Goal: Task Accomplishment & Management: Manage account settings

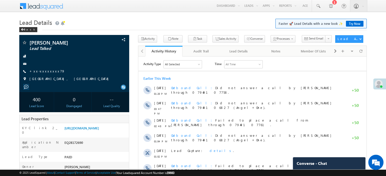
click at [48, 72] on link "+xx-xxxxxxxx79" at bounding box center [47, 71] width 36 height 4
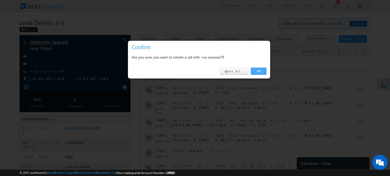
click at [258, 72] on link "OK" at bounding box center [258, 71] width 15 height 7
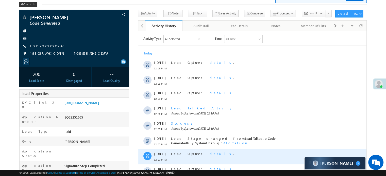
scroll to position [2447, 0]
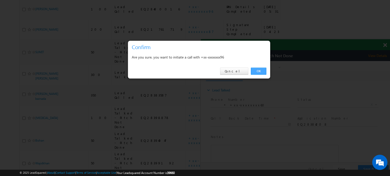
drag, startPoint x: 262, startPoint y: 69, endPoint x: 61, endPoint y: 8, distance: 210.3
click at [262, 69] on link "OK" at bounding box center [258, 71] width 15 height 7
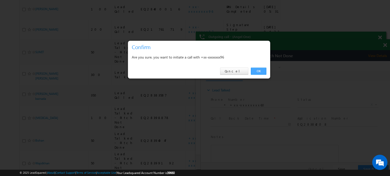
click at [259, 72] on link "OK" at bounding box center [258, 71] width 15 height 7
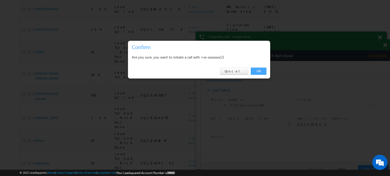
click at [263, 70] on link "OK" at bounding box center [258, 71] width 15 height 7
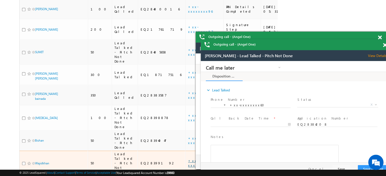
click at [188, 159] on link "+xx-xxxxxxxx31" at bounding box center [203, 163] width 30 height 9
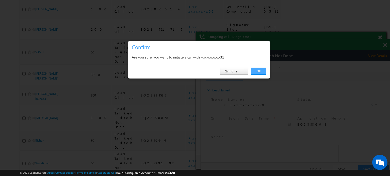
click at [265, 72] on link "OK" at bounding box center [258, 71] width 15 height 7
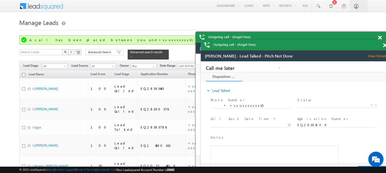
click at [10, 32] on div "Outgoing call - (Angel One)" at bounding box center [7, 29] width 5 height 5
click at [190, 45] on span at bounding box center [97, 77] width 185 height 84
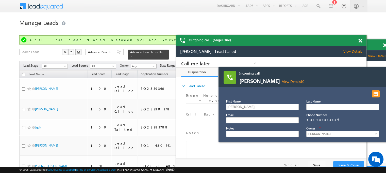
drag, startPoint x: 377, startPoint y: 43, endPoint x: 352, endPoint y: 41, distance: 25.0
click at [352, 41] on div "Outgoing call - (Angel One)" at bounding box center [271, 40] width 190 height 11
click at [361, 39] on span at bounding box center [360, 41] width 4 height 4
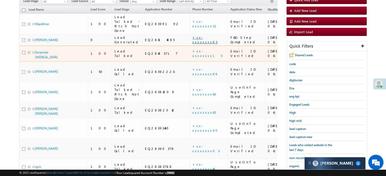
scroll to position [2447, 0]
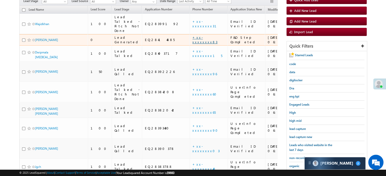
click at [192, 36] on link "+xx-xxxxxxxx83" at bounding box center [204, 39] width 25 height 9
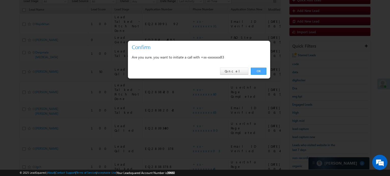
click at [258, 71] on link "OK" at bounding box center [258, 71] width 15 height 7
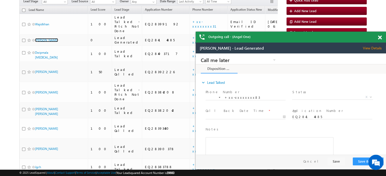
scroll to position [0, 0]
drag, startPoint x: 381, startPoint y: 37, endPoint x: 134, endPoint y: 16, distance: 247.7
click at [381, 37] on span at bounding box center [380, 38] width 4 height 4
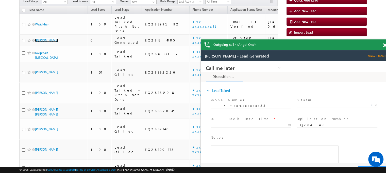
click at [385, 44] on span at bounding box center [385, 45] width 4 height 4
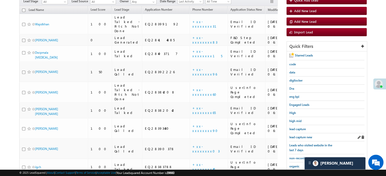
click at [301, 133] on div "lead capture new" at bounding box center [326, 137] width 75 height 8
click at [302, 135] on span "lead capture new" at bounding box center [300, 137] width 23 height 4
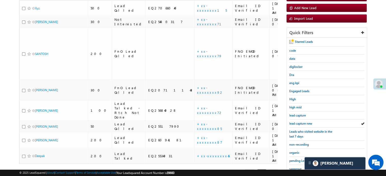
scroll to position [51, 0]
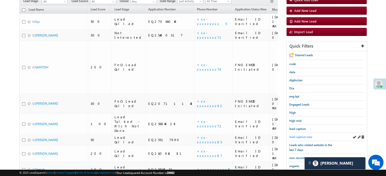
click at [302, 136] on span "lead capture new" at bounding box center [300, 137] width 23 height 4
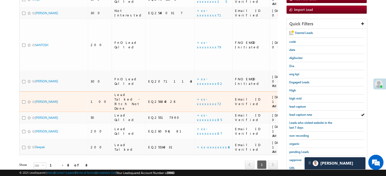
scroll to position [101, 0]
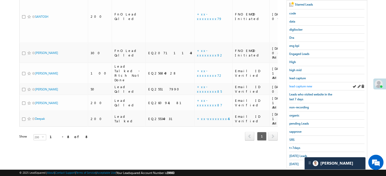
click at [302, 86] on span "lead capture new" at bounding box center [300, 86] width 23 height 4
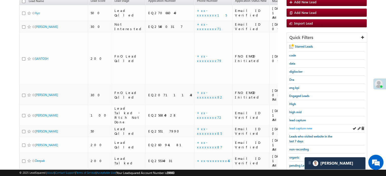
scroll to position [51, 0]
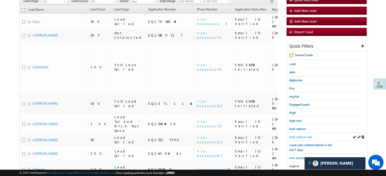
click at [297, 136] on span "lead capture new" at bounding box center [300, 137] width 23 height 4
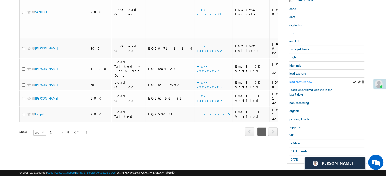
scroll to position [109, 0]
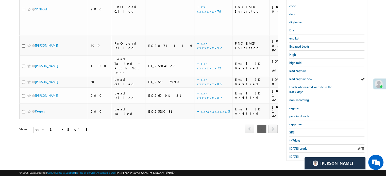
click at [293, 145] on div "Today's Leads" at bounding box center [326, 149] width 75 height 8
click at [294, 146] on link "Today's Leads" at bounding box center [298, 148] width 18 height 5
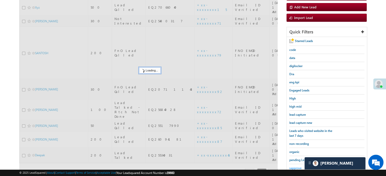
scroll to position [58, 0]
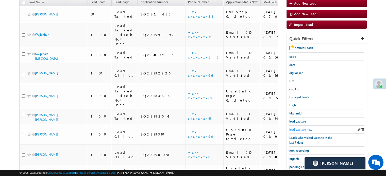
click at [294, 128] on span "lead capture new" at bounding box center [300, 130] width 23 height 4
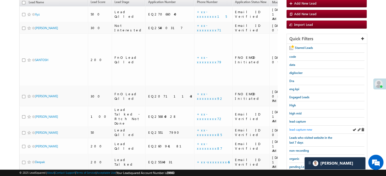
click at [295, 128] on span "lead capture new" at bounding box center [300, 130] width 23 height 4
click at [296, 128] on span "lead capture new" at bounding box center [300, 130] width 23 height 4
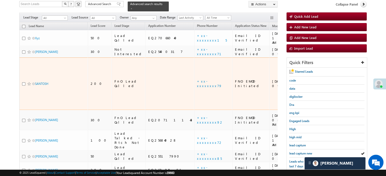
scroll to position [109, 0]
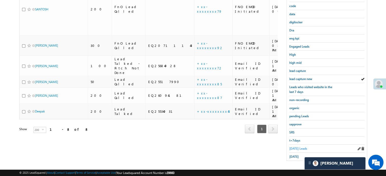
click at [298, 147] on span "Today's Leads" at bounding box center [298, 149] width 18 height 4
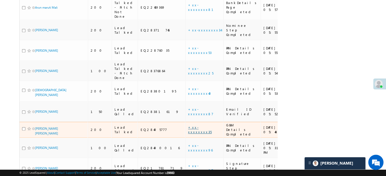
scroll to position [427, 0]
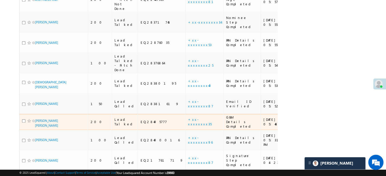
click at [185, 114] on td "+xx-xxxxxxxx35" at bounding box center [204, 122] width 38 height 16
click at [188, 117] on link "+xx-xxxxxxxx35" at bounding box center [200, 121] width 24 height 9
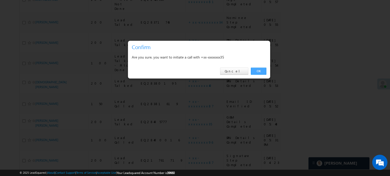
click at [256, 68] on link "OK" at bounding box center [258, 71] width 15 height 7
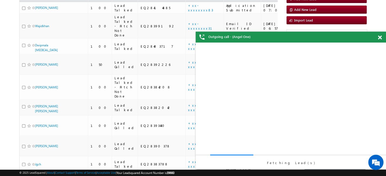
scroll to position [0, 0]
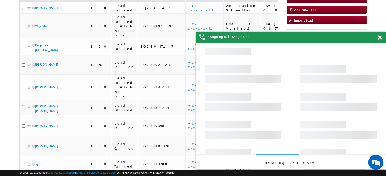
click at [383, 40] on div at bounding box center [382, 37] width 7 height 10
click at [380, 37] on span at bounding box center [380, 38] width 4 height 4
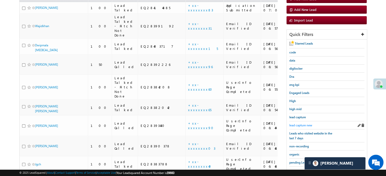
click at [300, 124] on span "lead capture new" at bounding box center [300, 126] width 23 height 4
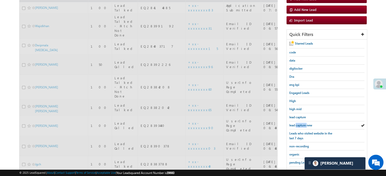
click at [300, 124] on span "lead capture new" at bounding box center [300, 126] width 23 height 4
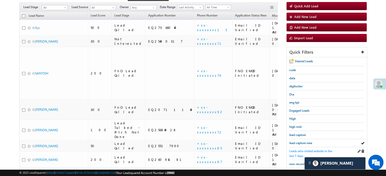
scroll to position [51, 0]
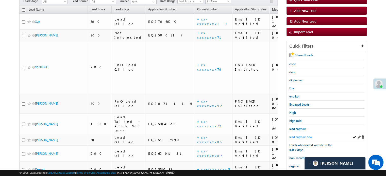
click at [301, 137] on span "lead capture new" at bounding box center [300, 137] width 23 height 4
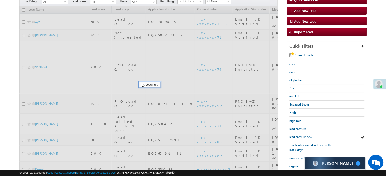
scroll to position [2502, 0]
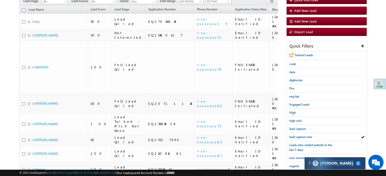
click at [323, 162] on span "[PERSON_NAME]" at bounding box center [336, 163] width 33 height 5
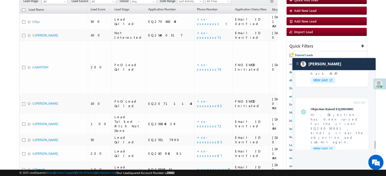
scroll to position [2058, 0]
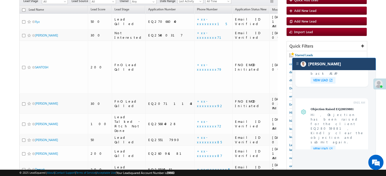
click at [330, 70] on div "[PERSON_NAME]" at bounding box center [333, 64] width 83 height 12
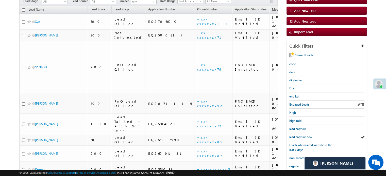
scroll to position [2502, 0]
click at [304, 138] on div "lead capture new" at bounding box center [326, 137] width 75 height 8
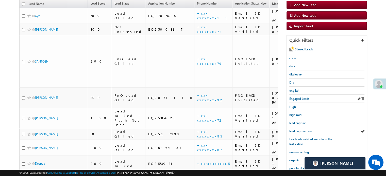
scroll to position [101, 0]
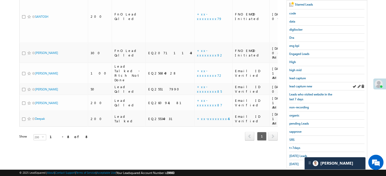
click at [299, 82] on div "lead capture new" at bounding box center [326, 86] width 75 height 8
click at [302, 85] on span "lead capture new" at bounding box center [300, 86] width 23 height 4
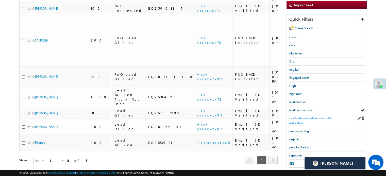
scroll to position [109, 0]
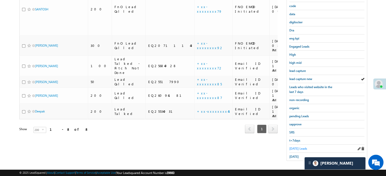
click at [298, 148] on span "[DATE] Leads" at bounding box center [298, 149] width 18 height 4
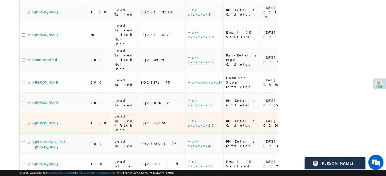
scroll to position [363, 0]
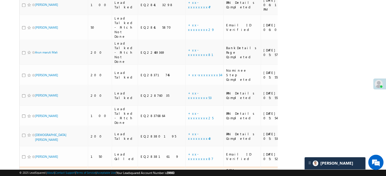
click at [188, 171] on link "+xx-xxxxxxxx35" at bounding box center [200, 175] width 24 height 9
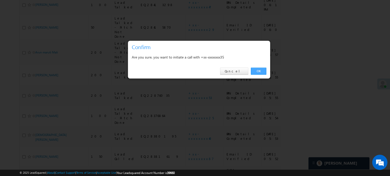
click at [259, 71] on link "OK" at bounding box center [258, 71] width 15 height 7
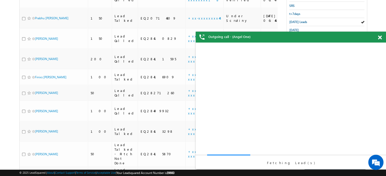
scroll to position [0, 0]
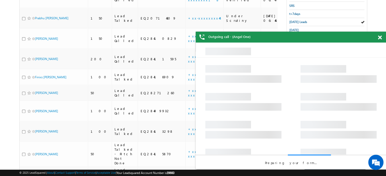
click at [380, 37] on span at bounding box center [380, 38] width 4 height 4
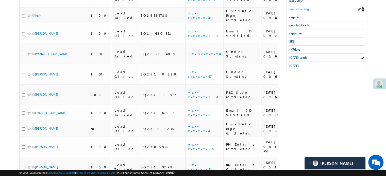
scroll to position [173, 0]
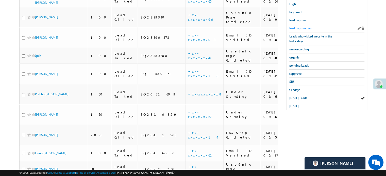
click at [303, 26] on span "lead capture new" at bounding box center [300, 28] width 23 height 4
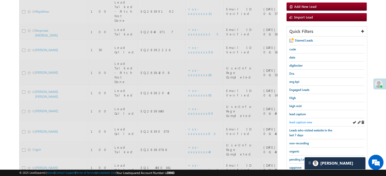
scroll to position [72, 0]
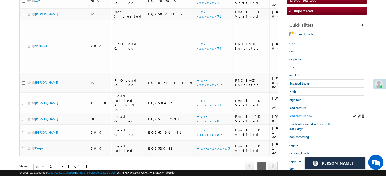
click at [299, 114] on span "lead capture new" at bounding box center [300, 116] width 23 height 4
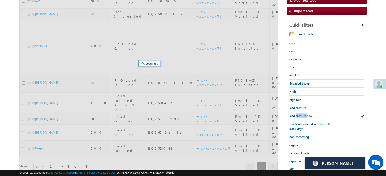
click at [299, 114] on span "lead capture new" at bounding box center [300, 116] width 23 height 4
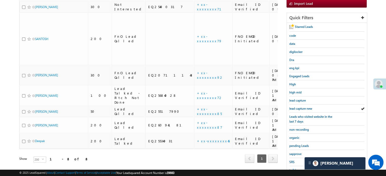
scroll to position [109, 0]
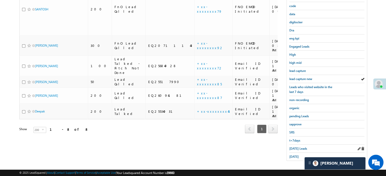
click at [295, 145] on div "Today's Leads" at bounding box center [326, 149] width 75 height 8
click at [296, 147] on span "Today's Leads" at bounding box center [298, 149] width 18 height 4
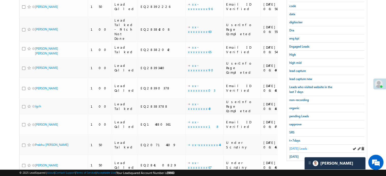
click at [299, 147] on span "Today's Leads" at bounding box center [298, 149] width 18 height 4
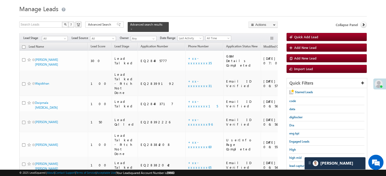
scroll to position [3, 0]
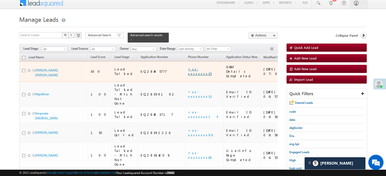
click at [188, 67] on link "+xx-xxxxxxxx35" at bounding box center [200, 71] width 24 height 9
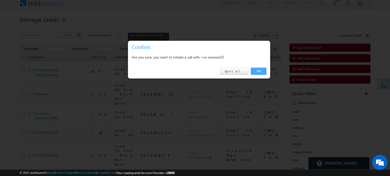
click at [254, 70] on link "OK" at bounding box center [258, 71] width 15 height 7
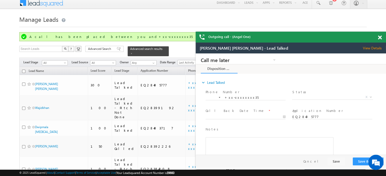
scroll to position [0, 0]
click at [380, 39] on span at bounding box center [380, 38] width 4 height 4
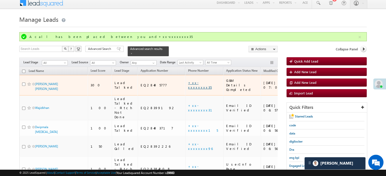
click at [188, 81] on link "+xx-xxxxxxxx35" at bounding box center [200, 85] width 24 height 9
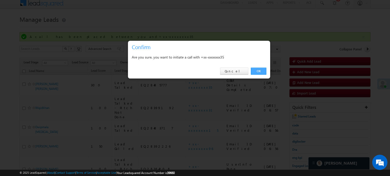
click at [263, 70] on link "OK" at bounding box center [258, 71] width 15 height 7
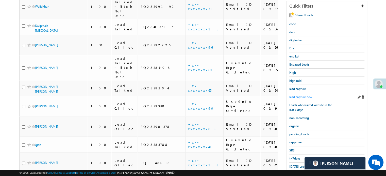
click at [303, 96] on span "lead capture new" at bounding box center [300, 97] width 23 height 4
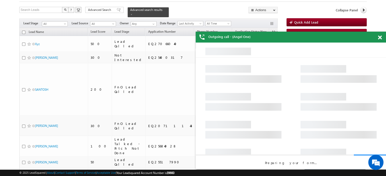
click at [381, 39] on span at bounding box center [380, 38] width 4 height 4
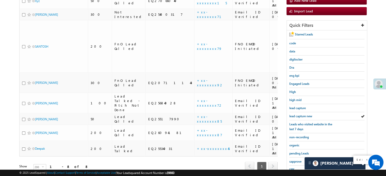
scroll to position [109, 0]
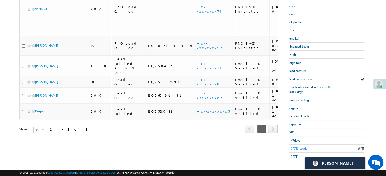
click at [297, 147] on span "Today's Leads" at bounding box center [298, 149] width 18 height 4
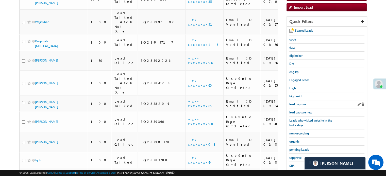
scroll to position [67, 0]
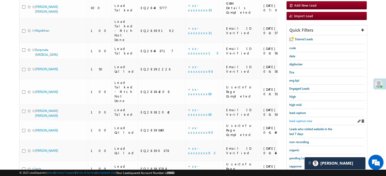
click at [289, 119] on span "lead capture new" at bounding box center [300, 121] width 23 height 4
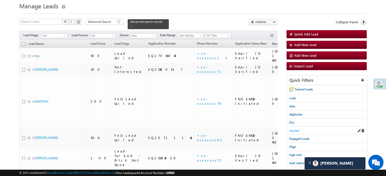
scroll to position [25, 0]
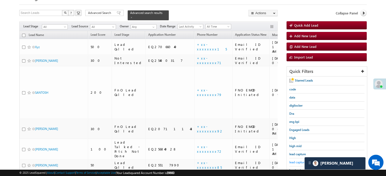
click at [297, 161] on span "lead capture new" at bounding box center [300, 163] width 23 height 4
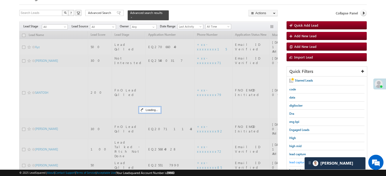
click at [297, 161] on span "lead capture new" at bounding box center [300, 163] width 23 height 4
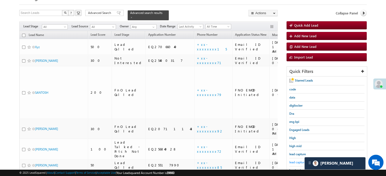
click at [297, 161] on span "lead capture new" at bounding box center [300, 163] width 23 height 4
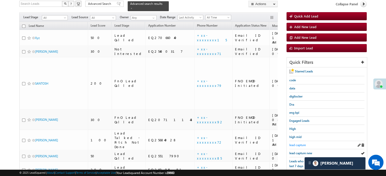
scroll to position [51, 0]
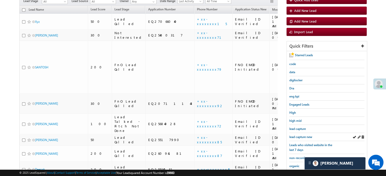
click at [300, 133] on div "lead capture new" at bounding box center [326, 137] width 75 height 8
click at [302, 135] on span "lead capture new" at bounding box center [300, 137] width 23 height 4
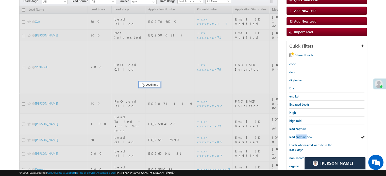
click at [302, 135] on span "lead capture new" at bounding box center [300, 137] width 23 height 4
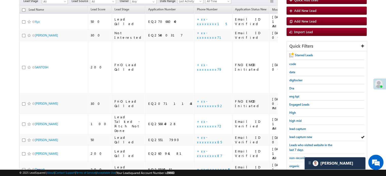
click at [302, 135] on span "lead capture new" at bounding box center [300, 137] width 23 height 4
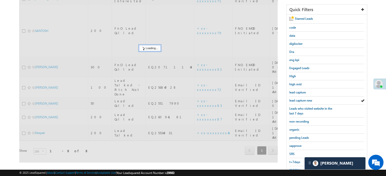
scroll to position [101, 0]
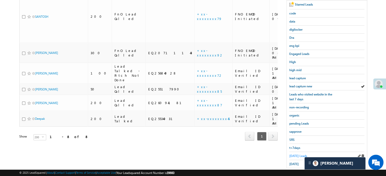
click at [292, 154] on span "Today's Leads" at bounding box center [298, 156] width 18 height 4
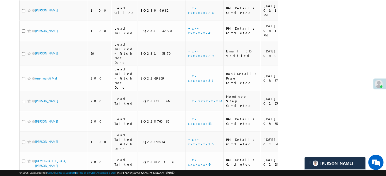
scroll to position [451, 0]
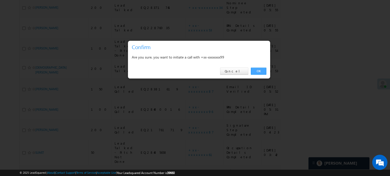
click at [251, 70] on link "OK" at bounding box center [258, 71] width 15 height 7
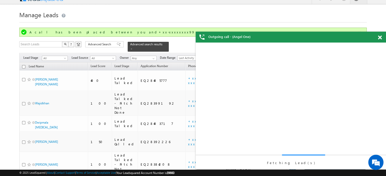
scroll to position [0, 0]
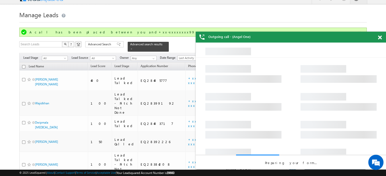
click at [380, 35] on div at bounding box center [382, 37] width 7 height 10
click at [379, 37] on span at bounding box center [380, 38] width 4 height 4
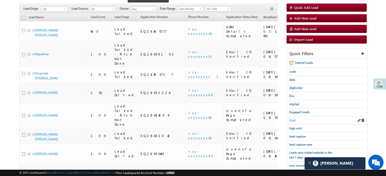
scroll to position [58, 0]
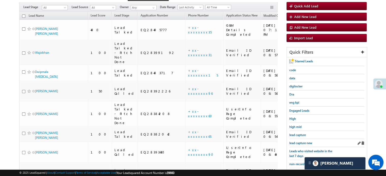
click at [303, 139] on div "lead capture new" at bounding box center [326, 143] width 75 height 8
click at [305, 141] on link "lead capture new" at bounding box center [300, 143] width 23 height 5
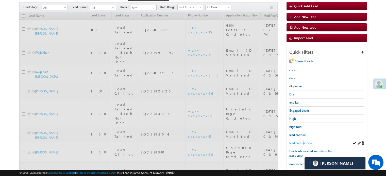
click at [304, 142] on span "lead capture new" at bounding box center [300, 143] width 23 height 4
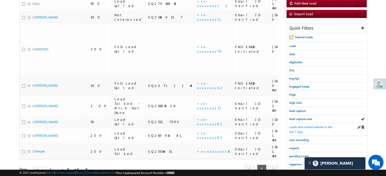
scroll to position [95, 0]
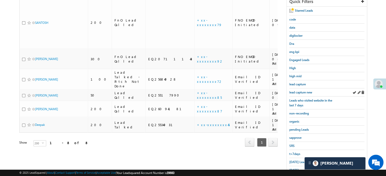
click at [298, 94] on div "lead capture new" at bounding box center [326, 93] width 75 height 8
click at [299, 91] on span "lead capture new" at bounding box center [300, 93] width 23 height 4
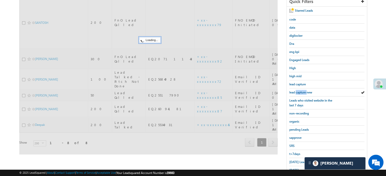
click at [299, 91] on span "lead capture new" at bounding box center [300, 93] width 23 height 4
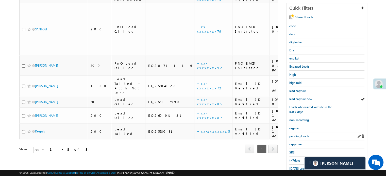
scroll to position [109, 0]
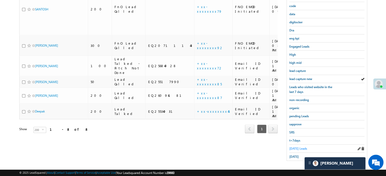
click at [296, 147] on span "Today's Leads" at bounding box center [298, 149] width 18 height 4
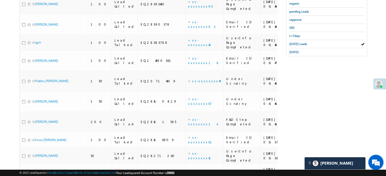
scroll to position [451, 0]
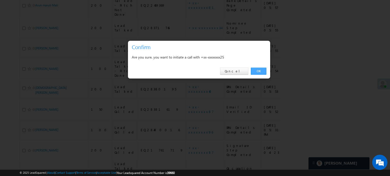
click at [257, 71] on link "OK" at bounding box center [258, 71] width 15 height 7
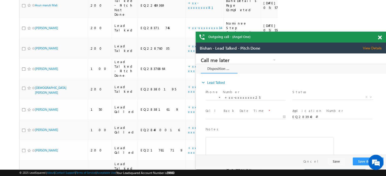
scroll to position [0, 0]
click at [379, 38] on span at bounding box center [380, 38] width 4 height 4
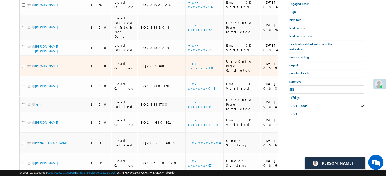
scroll to position [109, 0]
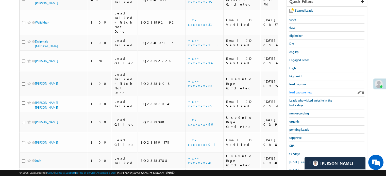
click at [302, 93] on span "lead capture new" at bounding box center [300, 93] width 23 height 4
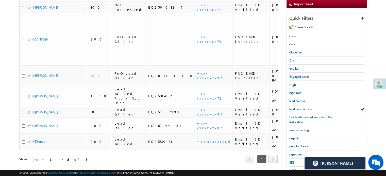
scroll to position [109, 0]
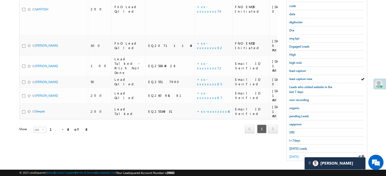
click at [295, 155] on link "yesterday" at bounding box center [293, 157] width 9 height 5
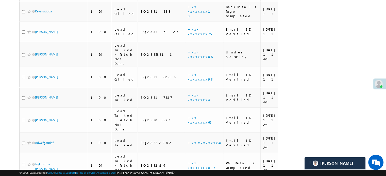
scroll to position [570, 0]
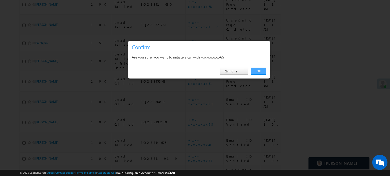
click at [258, 70] on link "OK" at bounding box center [258, 71] width 15 height 7
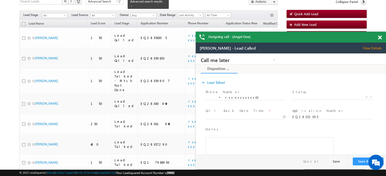
scroll to position [0, 0]
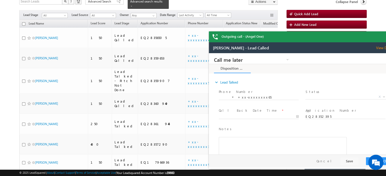
click at [381, 37] on div "Outgoing call - (Angel One)" at bounding box center [304, 36] width 190 height 11
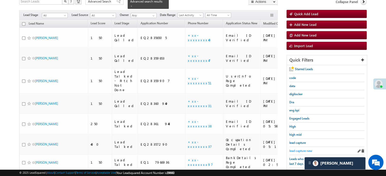
click at [300, 149] on span "lead capture new" at bounding box center [300, 151] width 23 height 4
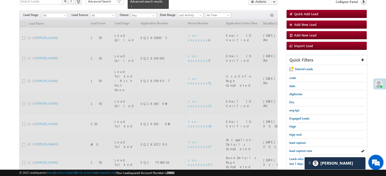
click at [300, 149] on span "lead capture new" at bounding box center [300, 151] width 23 height 4
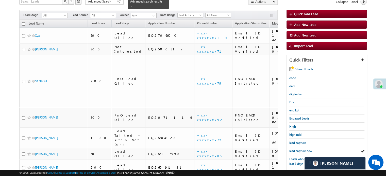
click at [300, 149] on span "lead capture new" at bounding box center [300, 151] width 23 height 4
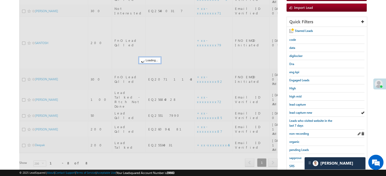
scroll to position [109, 0]
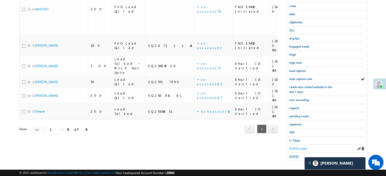
click at [296, 147] on span "Today's Leads" at bounding box center [298, 149] width 18 height 4
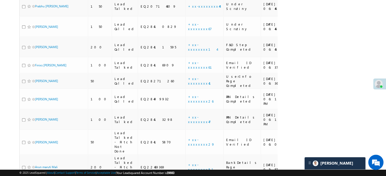
scroll to position [298, 0]
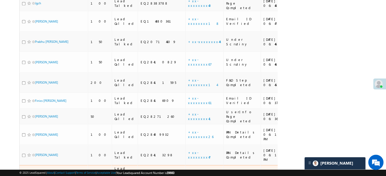
click at [188, 173] on link "+xx-xxxxxxxx29" at bounding box center [201, 177] width 27 height 9
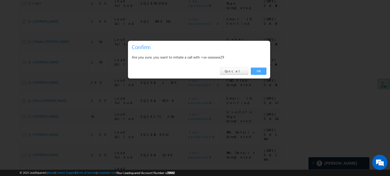
click at [260, 72] on link "OK" at bounding box center [258, 71] width 15 height 7
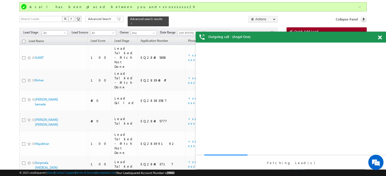
scroll to position [0, 0]
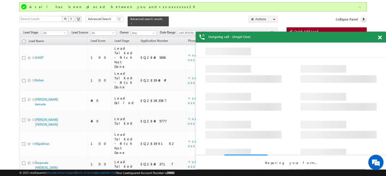
click at [378, 36] on span at bounding box center [380, 38] width 4 height 4
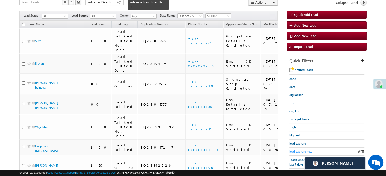
scroll to position [58, 0]
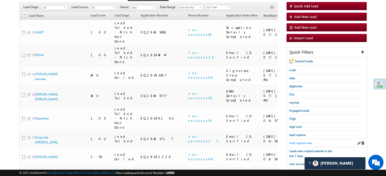
click at [303, 142] on span "lead capture new" at bounding box center [300, 143] width 23 height 4
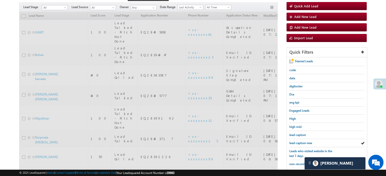
click at [303, 142] on span "lead capture new" at bounding box center [300, 143] width 23 height 4
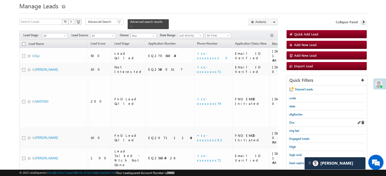
scroll to position [25, 0]
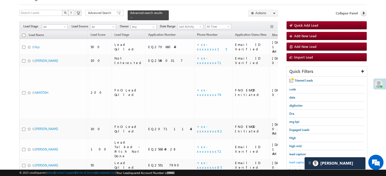
click at [294, 161] on span "lead capture new" at bounding box center [300, 163] width 23 height 4
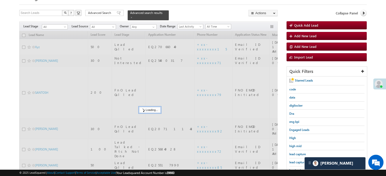
click at [294, 161] on span "lead capture new" at bounding box center [300, 163] width 23 height 4
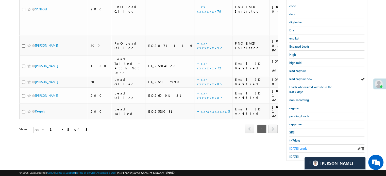
click at [294, 148] on span "Today's Leads" at bounding box center [298, 149] width 18 height 4
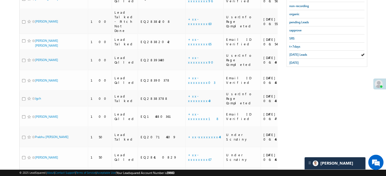
scroll to position [203, 0]
click at [188, 173] on link "+xx-xxxxxxxx14" at bounding box center [202, 177] width 29 height 9
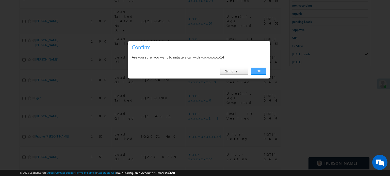
click at [260, 70] on link "OK" at bounding box center [258, 71] width 15 height 7
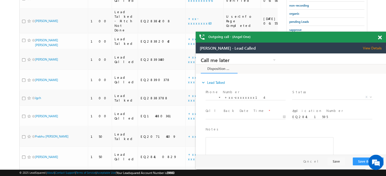
scroll to position [0, 0]
click at [379, 38] on span at bounding box center [380, 38] width 4 height 4
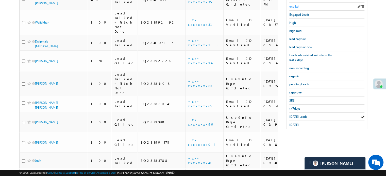
scroll to position [116, 0]
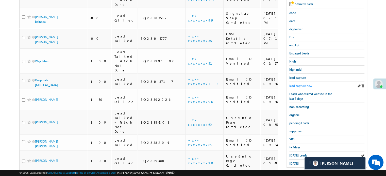
click at [297, 84] on span "lead capture new" at bounding box center [300, 86] width 23 height 4
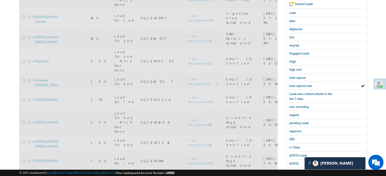
click at [297, 84] on span "lead capture new" at bounding box center [300, 86] width 23 height 4
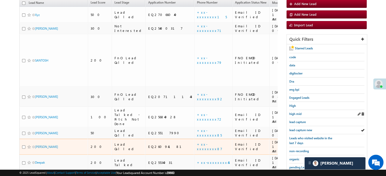
scroll to position [58, 0]
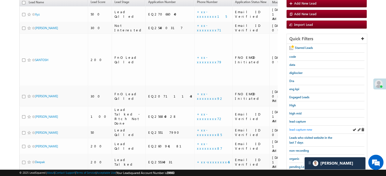
click at [302, 128] on span "lead capture new" at bounding box center [300, 130] width 23 height 4
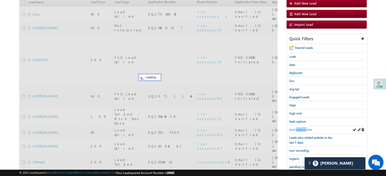
click at [302, 128] on span "lead capture new" at bounding box center [300, 130] width 23 height 4
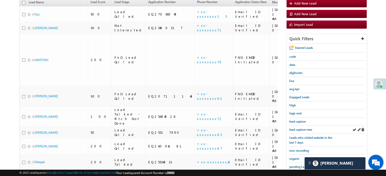
scroll to position [109, 0]
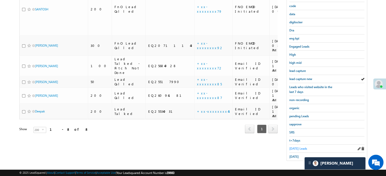
click at [295, 147] on span "Today's Leads" at bounding box center [298, 149] width 18 height 4
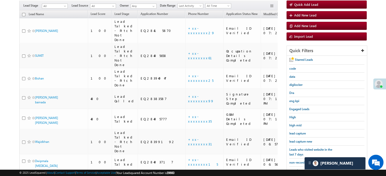
scroll to position [76, 0]
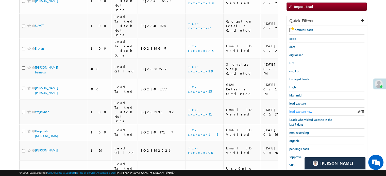
click at [300, 110] on span "lead capture new" at bounding box center [300, 112] width 23 height 4
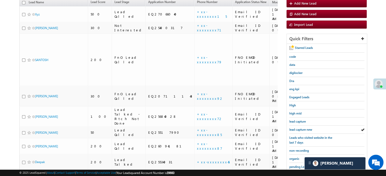
scroll to position [101, 0]
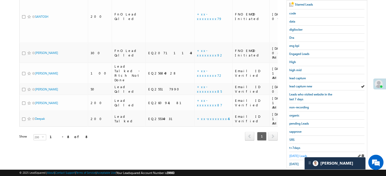
click at [299, 154] on span "Today's Leads" at bounding box center [298, 156] width 18 height 4
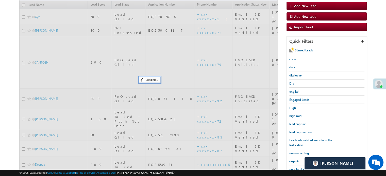
scroll to position [51, 0]
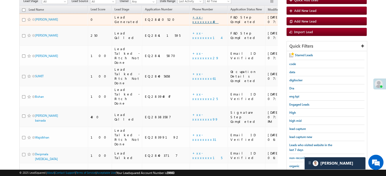
click at [192, 15] on link "+xx-xxxxxxxx40" at bounding box center [205, 19] width 26 height 9
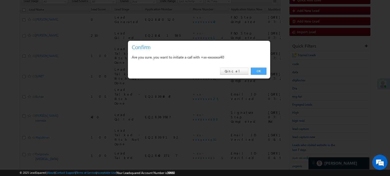
click at [258, 72] on link "OK" at bounding box center [258, 71] width 15 height 7
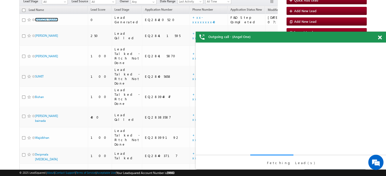
scroll to position [0, 0]
click at [381, 36] on span at bounding box center [380, 38] width 4 height 4
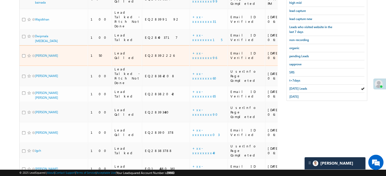
scroll to position [140, 0]
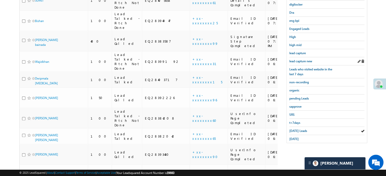
click at [302, 57] on div "lead capture new" at bounding box center [326, 61] width 75 height 8
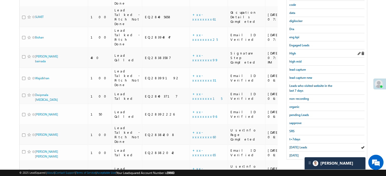
scroll to position [115, 0]
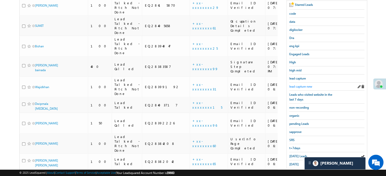
click at [302, 85] on span "lead capture new" at bounding box center [300, 87] width 23 height 4
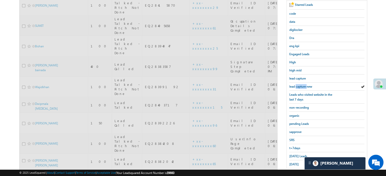
click at [302, 85] on span "lead capture new" at bounding box center [300, 87] width 23 height 4
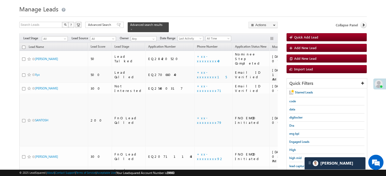
scroll to position [90, 0]
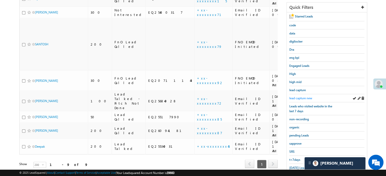
click at [301, 96] on span "lead capture new" at bounding box center [300, 98] width 23 height 4
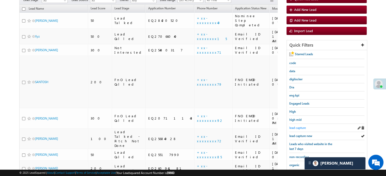
scroll to position [64, 0]
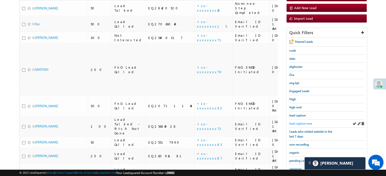
click at [303, 124] on span "lead capture new" at bounding box center [300, 124] width 23 height 4
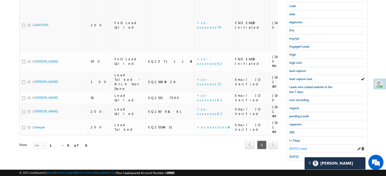
click at [298, 147] on span "Today's Leads" at bounding box center [298, 149] width 18 height 4
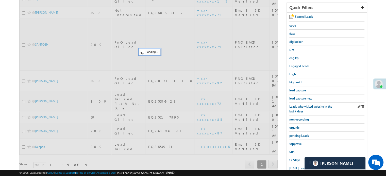
scroll to position [58, 0]
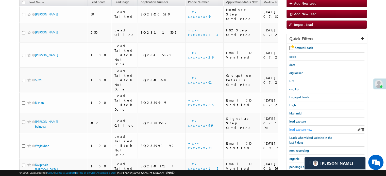
click at [303, 129] on span "lead capture new" at bounding box center [300, 130] width 23 height 4
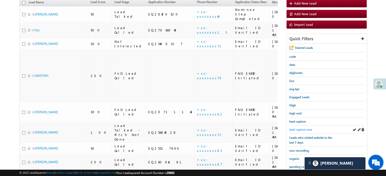
click at [303, 129] on span "lead capture new" at bounding box center [300, 130] width 23 height 4
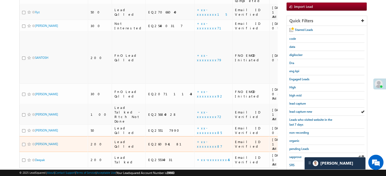
scroll to position [109, 0]
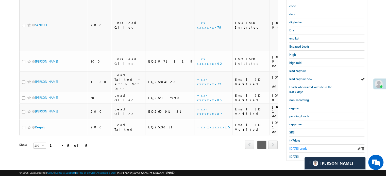
click at [297, 147] on span "Today's Leads" at bounding box center [298, 149] width 18 height 4
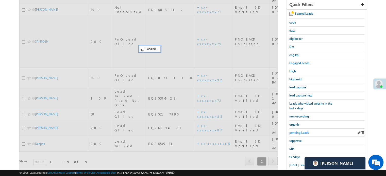
scroll to position [83, 0]
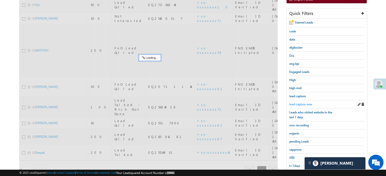
click at [301, 104] on span "lead capture new" at bounding box center [300, 105] width 23 height 4
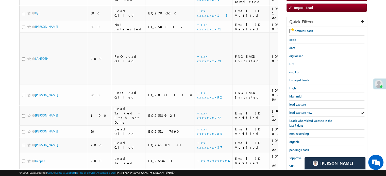
scroll to position [109, 0]
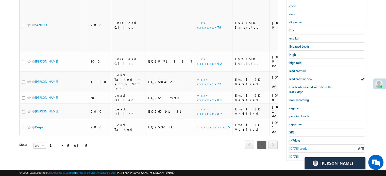
click at [292, 147] on span "Today's Leads" at bounding box center [298, 149] width 18 height 4
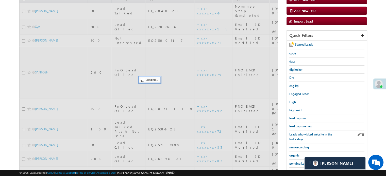
scroll to position [58, 0]
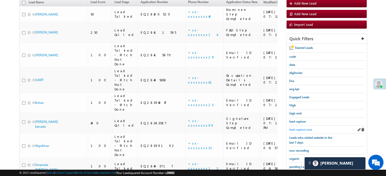
click at [297, 129] on span "lead capture new" at bounding box center [300, 130] width 23 height 4
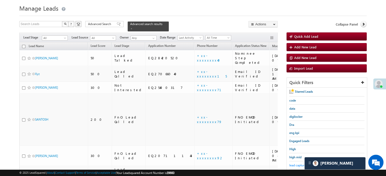
scroll to position [51, 0]
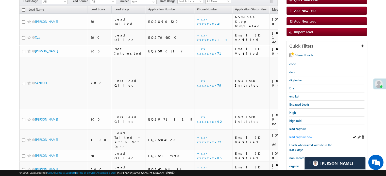
click at [300, 137] on span "lead capture new" at bounding box center [300, 137] width 23 height 4
click at [300, 135] on span "lead capture new" at bounding box center [300, 137] width 23 height 4
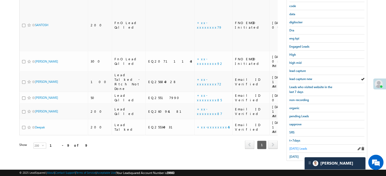
click at [292, 147] on span "Today's Leads" at bounding box center [298, 149] width 18 height 4
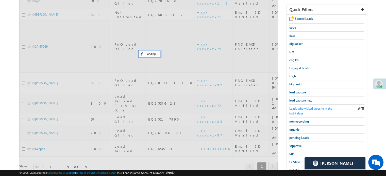
scroll to position [58, 0]
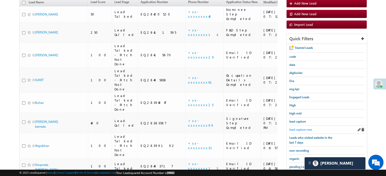
click at [297, 128] on span "lead capture new" at bounding box center [300, 130] width 23 height 4
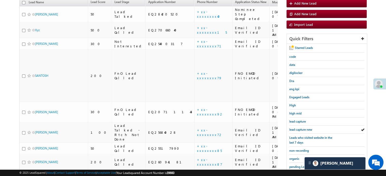
click at [297, 128] on span "lead capture new" at bounding box center [300, 130] width 23 height 4
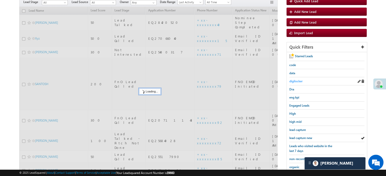
scroll to position [51, 0]
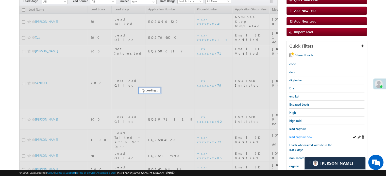
click at [296, 136] on span "lead capture new" at bounding box center [300, 137] width 23 height 4
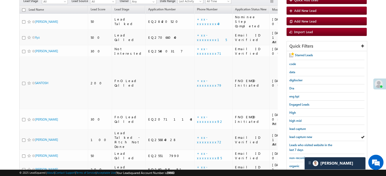
click at [296, 136] on span "lead capture new" at bounding box center [300, 137] width 23 height 4
click at [295, 138] on link "lead capture new" at bounding box center [300, 137] width 23 height 5
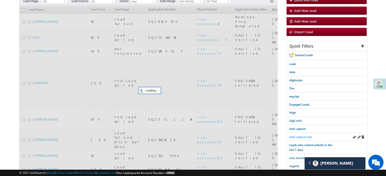
click at [296, 137] on span "lead capture new" at bounding box center [300, 137] width 23 height 4
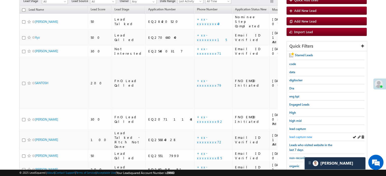
click at [303, 135] on span "lead capture new" at bounding box center [300, 137] width 23 height 4
click at [297, 135] on span "lead capture new" at bounding box center [300, 137] width 23 height 4
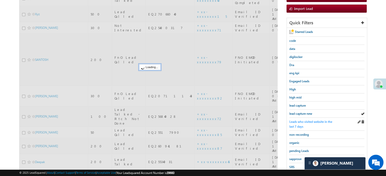
scroll to position [101, 0]
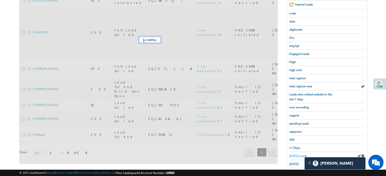
click at [292, 154] on span "Today's Leads" at bounding box center [298, 156] width 18 height 4
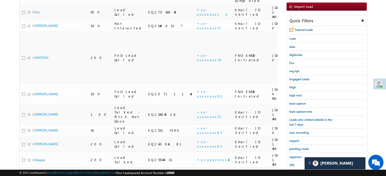
scroll to position [51, 0]
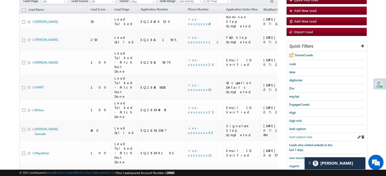
click at [296, 135] on span "lead capture new" at bounding box center [300, 137] width 23 height 4
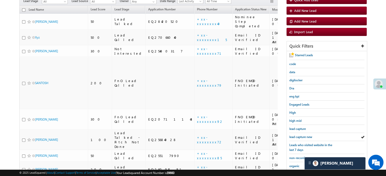
click at [296, 135] on span "lead capture new" at bounding box center [300, 137] width 23 height 4
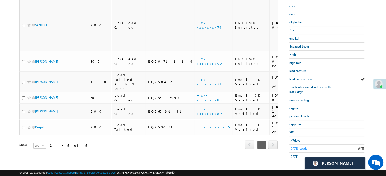
click at [295, 148] on span "Today's Leads" at bounding box center [298, 149] width 18 height 4
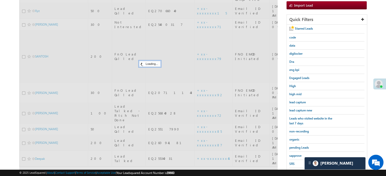
scroll to position [33, 0]
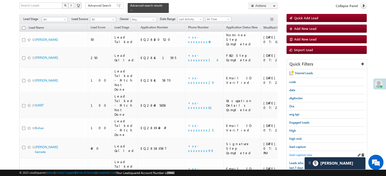
click at [301, 153] on span "lead capture new" at bounding box center [300, 155] width 23 height 4
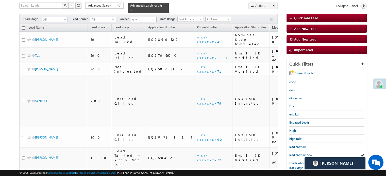
click at [301, 153] on span "lead capture new" at bounding box center [300, 155] width 23 height 4
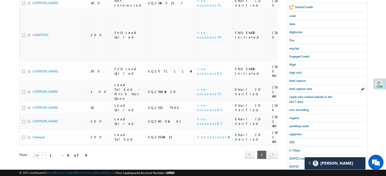
scroll to position [109, 0]
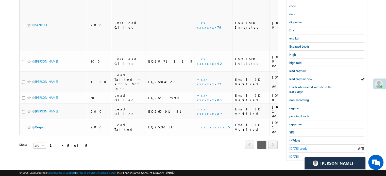
click at [297, 147] on span "Today's Leads" at bounding box center [298, 149] width 18 height 4
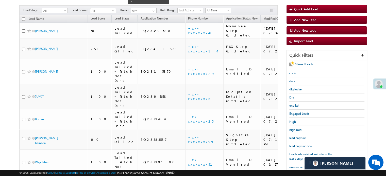
scroll to position [33, 0]
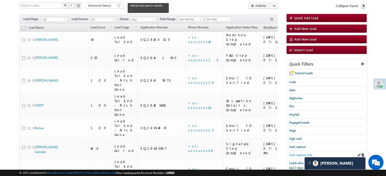
click at [300, 153] on span "lead capture new" at bounding box center [300, 155] width 23 height 4
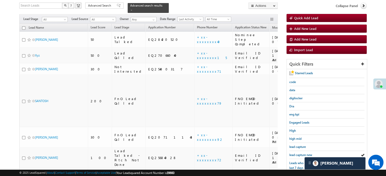
click at [300, 153] on span "lead capture new" at bounding box center [300, 155] width 23 height 4
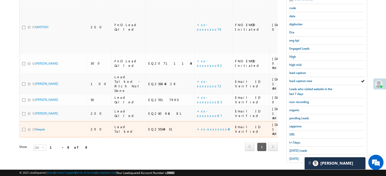
scroll to position [109, 0]
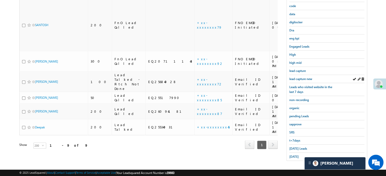
click at [291, 80] on div "lead capture new" at bounding box center [326, 79] width 75 height 8
click at [293, 79] on span "lead capture new" at bounding box center [300, 79] width 23 height 4
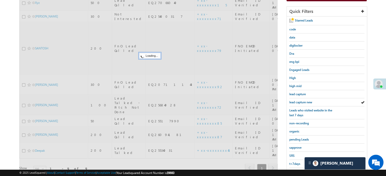
scroll to position [58, 0]
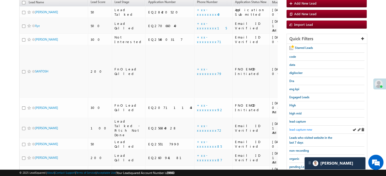
click at [301, 129] on span "lead capture new" at bounding box center [300, 130] width 23 height 4
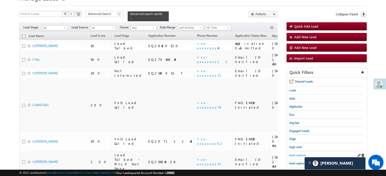
scroll to position [33, 0]
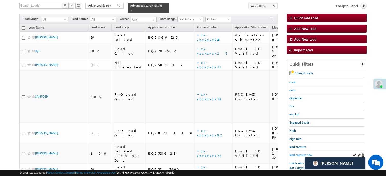
click at [300, 152] on div "lead capture new" at bounding box center [326, 155] width 75 height 8
click at [300, 153] on span "lead capture new" at bounding box center [300, 155] width 23 height 4
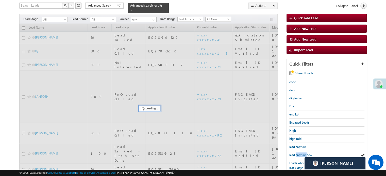
click at [300, 153] on span "lead capture new" at bounding box center [300, 155] width 23 height 4
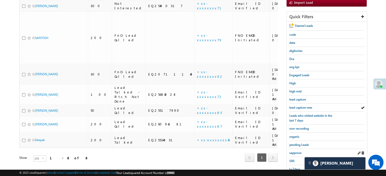
scroll to position [109, 0]
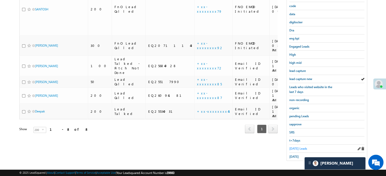
click at [292, 147] on span "Today's Leads" at bounding box center [298, 149] width 18 height 4
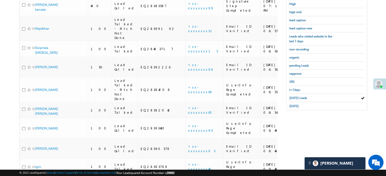
scroll to position [435, 0]
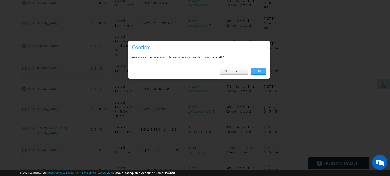
click at [256, 70] on link "OK" at bounding box center [258, 71] width 15 height 7
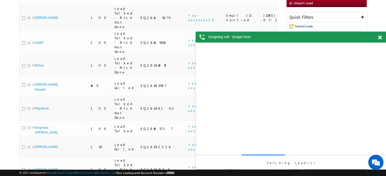
scroll to position [0, 0]
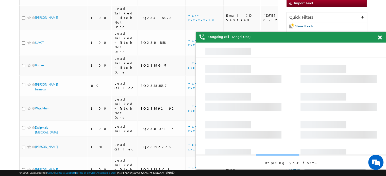
click at [380, 36] on span at bounding box center [380, 38] width 4 height 4
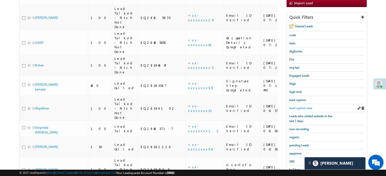
click at [302, 109] on link "lead capture new" at bounding box center [300, 108] width 23 height 5
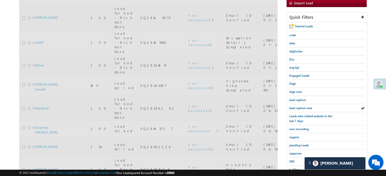
click at [302, 108] on span "lead capture new" at bounding box center [300, 108] width 23 height 4
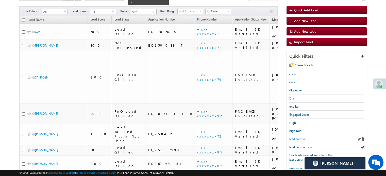
scroll to position [68, 0]
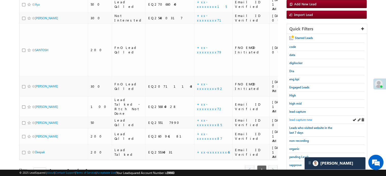
click at [294, 118] on span "lead capture new" at bounding box center [300, 120] width 23 height 4
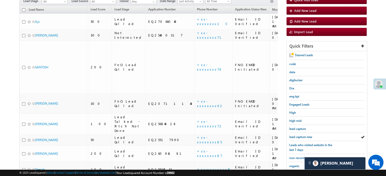
scroll to position [93, 0]
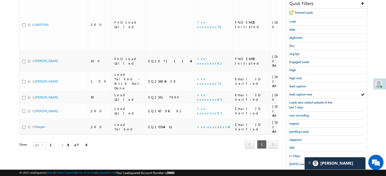
click at [295, 162] on link "Today's Leads" at bounding box center [298, 164] width 18 height 5
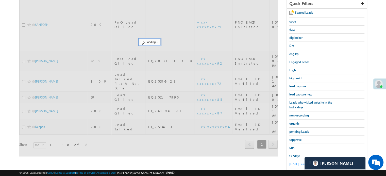
click at [297, 162] on span "Today's Leads" at bounding box center [298, 164] width 18 height 4
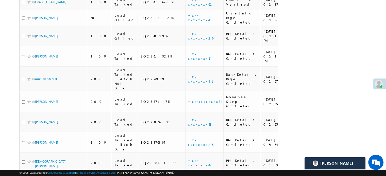
scroll to position [410, 0]
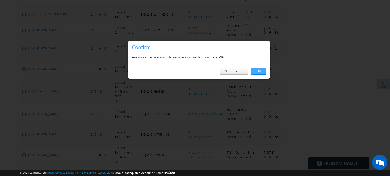
click at [262, 71] on link "OK" at bounding box center [258, 71] width 15 height 7
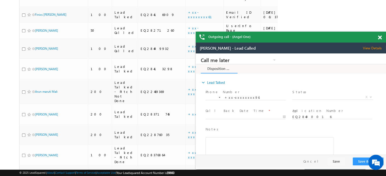
scroll to position [0, 0]
click at [379, 37] on span at bounding box center [380, 38] width 4 height 4
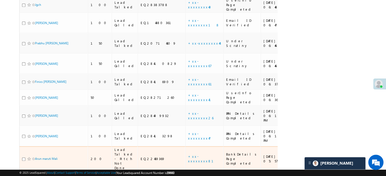
scroll to position [347, 0]
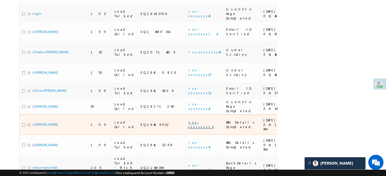
click at [188, 120] on link "+xx-xxxxxxxx26" at bounding box center [200, 124] width 25 height 9
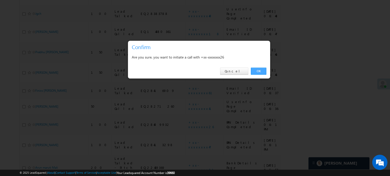
click at [261, 74] on link "OK" at bounding box center [258, 71] width 15 height 7
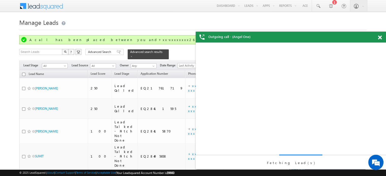
scroll to position [0, 0]
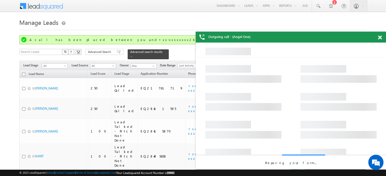
drag, startPoint x: 380, startPoint y: 37, endPoint x: 161, endPoint y: 12, distance: 219.9
click at [380, 37] on span at bounding box center [380, 38] width 4 height 4
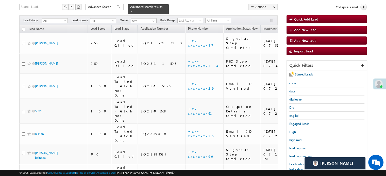
scroll to position [76, 0]
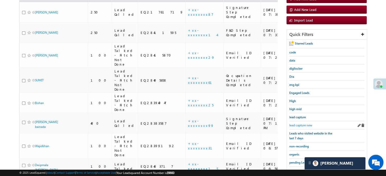
click at [299, 126] on div "lead capture new" at bounding box center [326, 126] width 75 height 8
click at [299, 124] on span "lead capture new" at bounding box center [300, 126] width 23 height 4
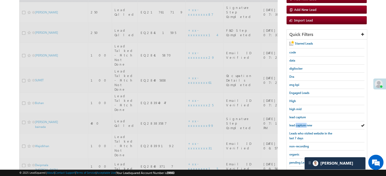
click at [299, 124] on span "lead capture new" at bounding box center [300, 126] width 23 height 4
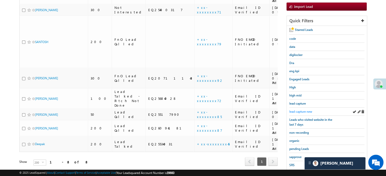
click at [299, 111] on span "lead capture new" at bounding box center [300, 112] width 23 height 4
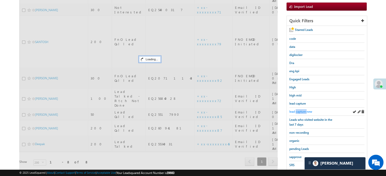
click at [299, 111] on span "lead capture new" at bounding box center [300, 112] width 23 height 4
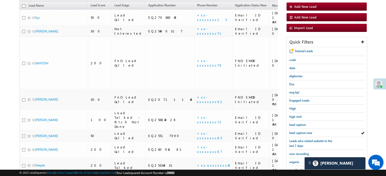
scroll to position [109, 0]
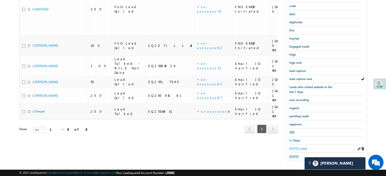
click at [297, 147] on span "Today's Leads" at bounding box center [298, 149] width 18 height 4
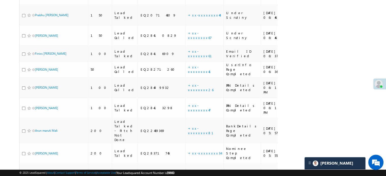
scroll to position [359, 0]
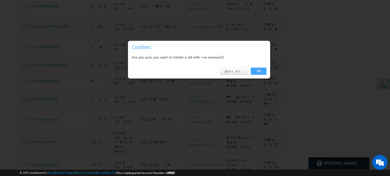
click at [260, 72] on link "OK" at bounding box center [258, 71] width 15 height 7
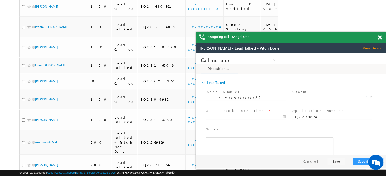
scroll to position [0, 0]
click at [381, 37] on span at bounding box center [380, 38] width 4 height 4
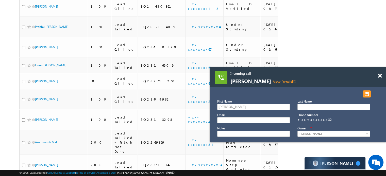
drag, startPoint x: 337, startPoint y: 75, endPoint x: 317, endPoint y: 73, distance: 20.1
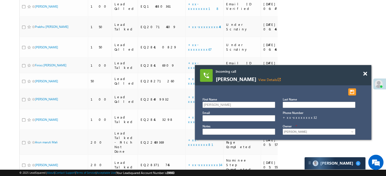
click at [317, 73] on span "Incoming call" at bounding box center [277, 71] width 122 height 5
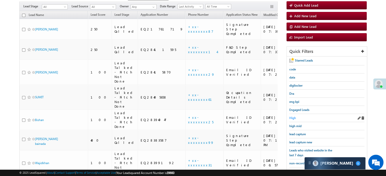
scroll to position [68, 0]
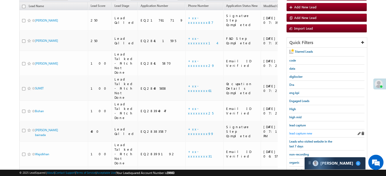
click at [303, 132] on span "lead capture new" at bounding box center [300, 134] width 23 height 4
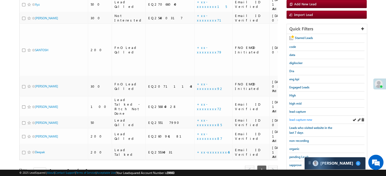
click at [303, 118] on span "lead capture new" at bounding box center [300, 120] width 23 height 4
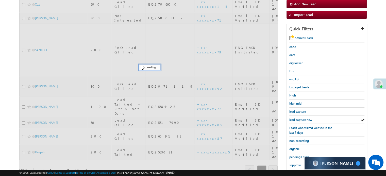
click at [303, 118] on span "lead capture new" at bounding box center [300, 120] width 23 height 4
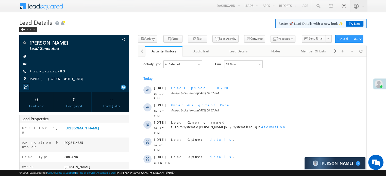
scroll to position [2447, 0]
click at [91, 130] on link "[URL][DOMAIN_NAME]" at bounding box center [81, 128] width 35 height 4
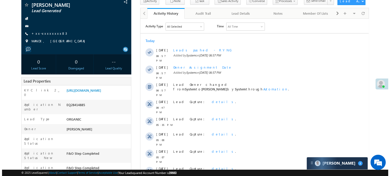
scroll to position [25, 0]
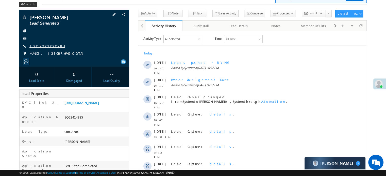
click at [45, 45] on link "+xx-xxxxxxxx83" at bounding box center [47, 46] width 36 height 4
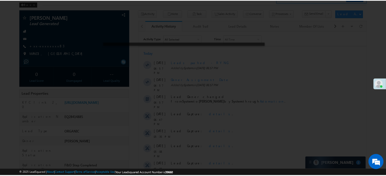
scroll to position [2447, 0]
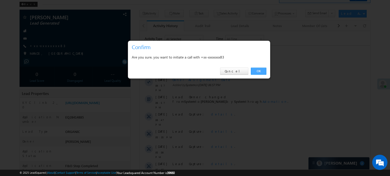
drag, startPoint x: 259, startPoint y: 73, endPoint x: 93, endPoint y: 49, distance: 168.1
click at [259, 73] on link "OK" at bounding box center [258, 71] width 15 height 7
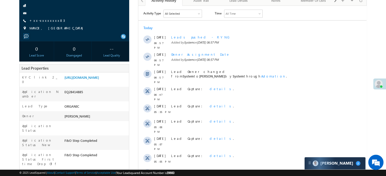
scroll to position [64, 0]
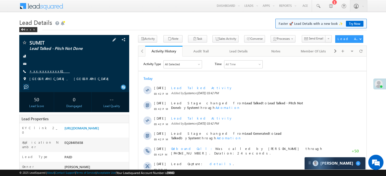
click at [38, 73] on link "+xx-xxxxxxxx61" at bounding box center [49, 71] width 40 height 4
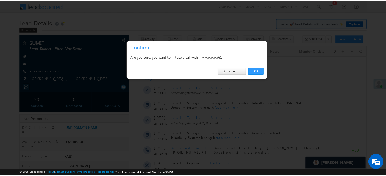
scroll to position [2435, 0]
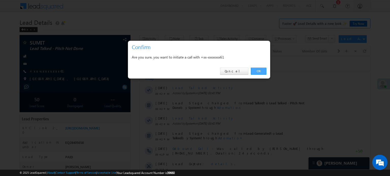
click at [259, 71] on link "OK" at bounding box center [258, 71] width 15 height 7
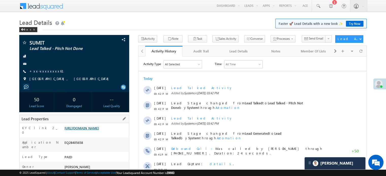
click at [85, 130] on link "[URL][DOMAIN_NAME]" at bounding box center [81, 128] width 35 height 4
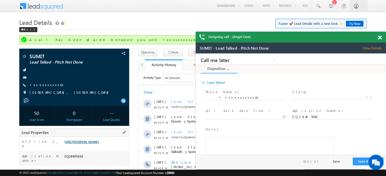
scroll to position [0, 0]
click at [380, 36] on span at bounding box center [380, 38] width 4 height 4
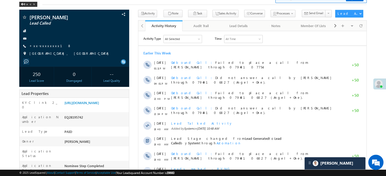
scroll to position [2435, 0]
click at [41, 45] on link "+xx-xxxxxxxx18" at bounding box center [50, 46] width 42 height 4
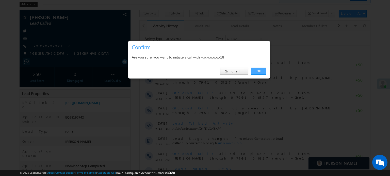
click at [262, 74] on link "OK" at bounding box center [258, 71] width 15 height 7
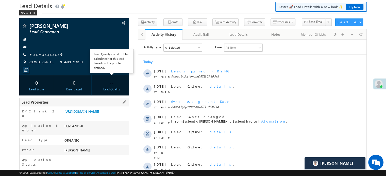
scroll to position [51, 0]
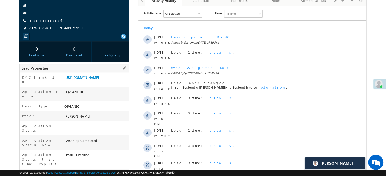
click at [87, 82] on div "[URL][DOMAIN_NAME]" at bounding box center [96, 78] width 66 height 7
click at [86, 80] on link "[URL][DOMAIN_NAME]" at bounding box center [81, 77] width 35 height 4
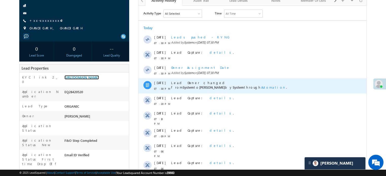
scroll to position [101, 0]
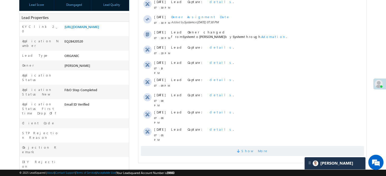
click at [188, 146] on span "Show More" at bounding box center [252, 151] width 223 height 10
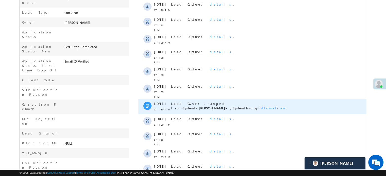
scroll to position [0, 0]
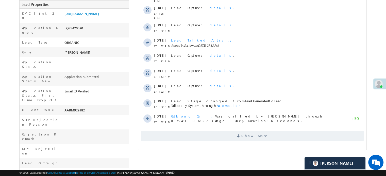
scroll to position [127, 0]
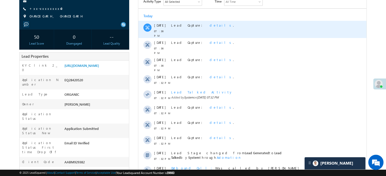
scroll to position [128, 0]
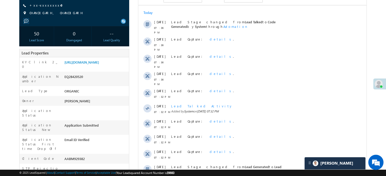
scroll to position [25, 0]
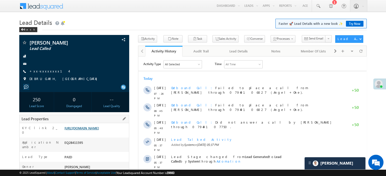
click at [99, 130] on link "[URL][DOMAIN_NAME]" at bounding box center [81, 128] width 35 height 4
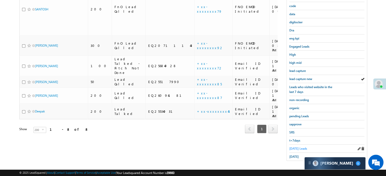
click at [299, 147] on span "[DATE] Leads" at bounding box center [298, 149] width 18 height 4
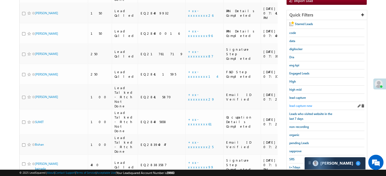
click at [300, 104] on span "lead capture new" at bounding box center [300, 106] width 23 height 4
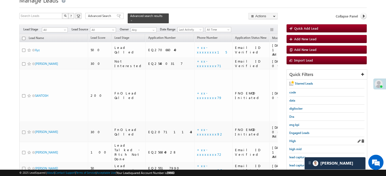
scroll to position [31, 0]
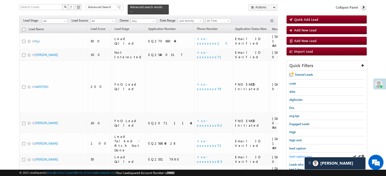
click at [300, 155] on span "lead capture new" at bounding box center [300, 157] width 23 height 4
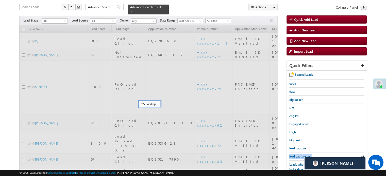
click at [300, 155] on span "lead capture new" at bounding box center [300, 157] width 23 height 4
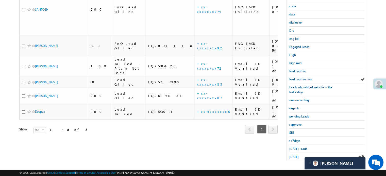
scroll to position [109, 0]
click at [293, 147] on span "Today's Leads" at bounding box center [298, 149] width 18 height 4
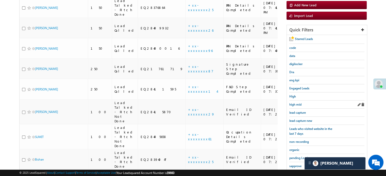
scroll to position [40, 0]
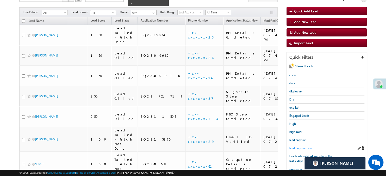
click at [305, 148] on span "lead capture new" at bounding box center [300, 148] width 23 height 4
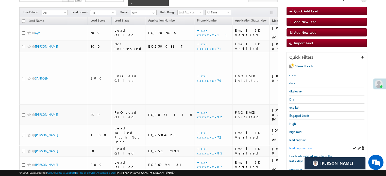
click at [296, 149] on span "lead capture new" at bounding box center [300, 148] width 23 height 4
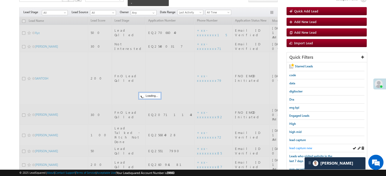
click at [297, 146] on span "lead capture new" at bounding box center [300, 148] width 23 height 4
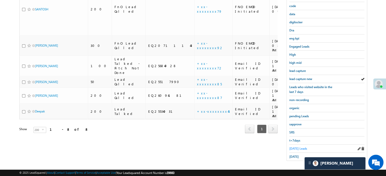
click at [297, 147] on span "Today's Leads" at bounding box center [298, 149] width 18 height 4
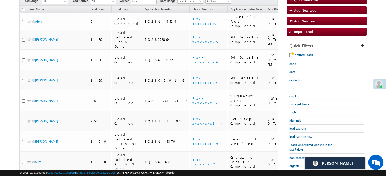
scroll to position [33, 0]
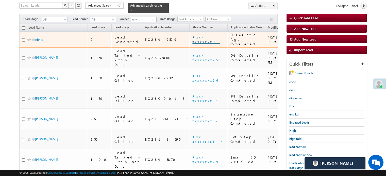
click at [192, 35] on link "+xx-xxxxxxxx30" at bounding box center [205, 39] width 27 height 9
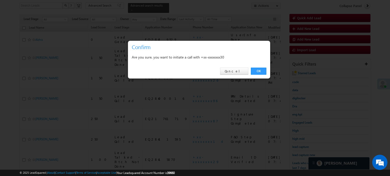
click at [260, 69] on link "OK" at bounding box center [258, 71] width 15 height 7
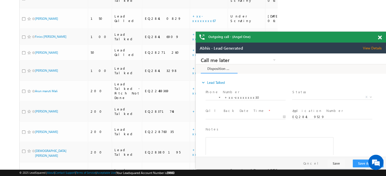
scroll to position [0, 0]
click at [379, 37] on span at bounding box center [380, 38] width 4 height 4
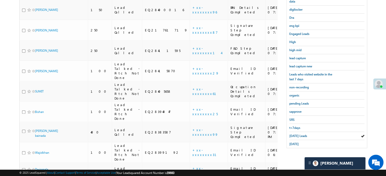
scroll to position [79, 0]
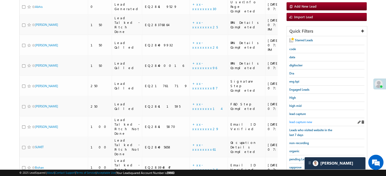
click at [300, 120] on span "lead capture new" at bounding box center [300, 122] width 23 height 4
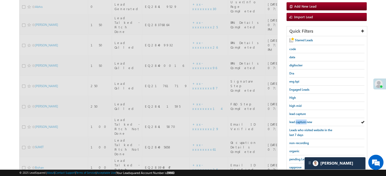
click at [300, 120] on span "lead capture new" at bounding box center [300, 122] width 23 height 4
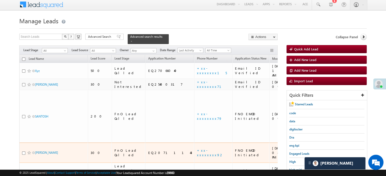
scroll to position [25, 0]
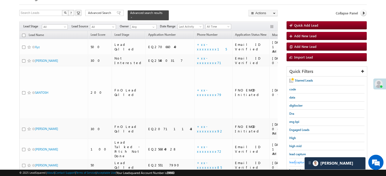
click at [295, 161] on span "lead capture new" at bounding box center [300, 163] width 23 height 4
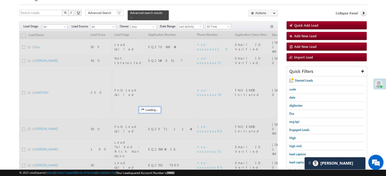
click at [296, 161] on span "lead capture new" at bounding box center [300, 163] width 23 height 4
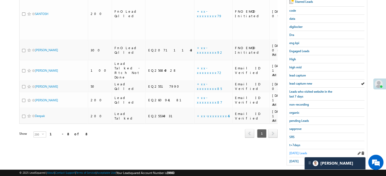
scroll to position [109, 0]
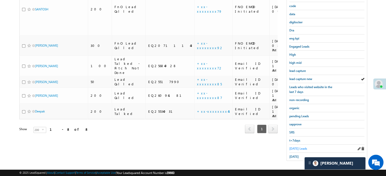
click at [295, 147] on span "Today's Leads" at bounding box center [298, 149] width 18 height 4
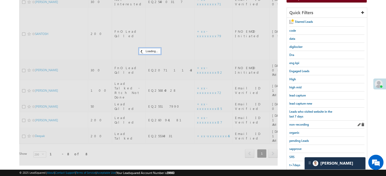
scroll to position [33, 0]
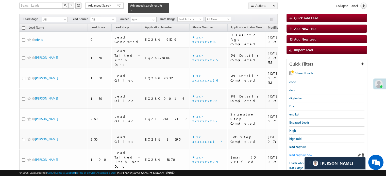
click at [296, 153] on span "lead capture new" at bounding box center [300, 155] width 23 height 4
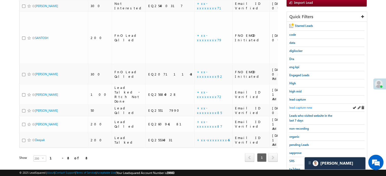
scroll to position [83, 0]
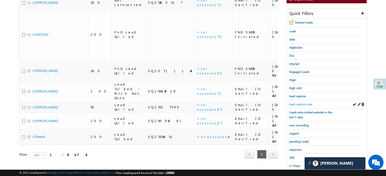
click at [298, 104] on span "lead capture new" at bounding box center [300, 105] width 23 height 4
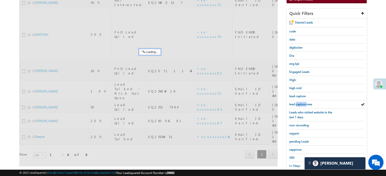
click at [298, 104] on span "lead capture new" at bounding box center [300, 105] width 23 height 4
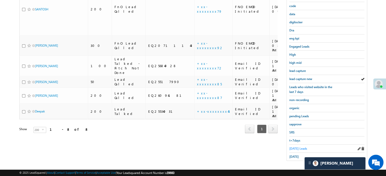
click at [295, 147] on span "Today's Leads" at bounding box center [298, 149] width 18 height 4
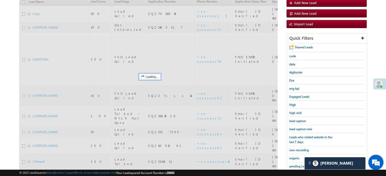
scroll to position [58, 0]
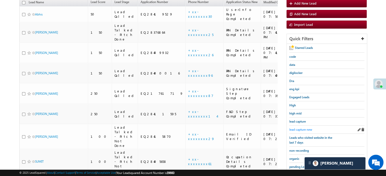
click at [307, 129] on span "lead capture new" at bounding box center [300, 130] width 23 height 4
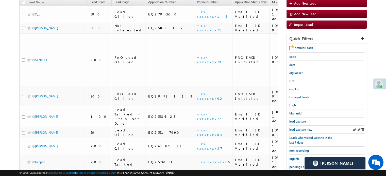
click at [296, 132] on div "lead capture new" at bounding box center [326, 130] width 75 height 8
click at [298, 128] on span "lead capture new" at bounding box center [300, 130] width 23 height 4
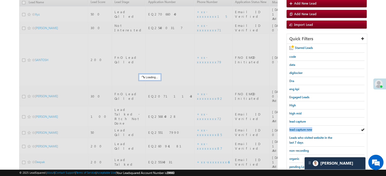
click at [298, 128] on span "lead capture new" at bounding box center [300, 130] width 23 height 4
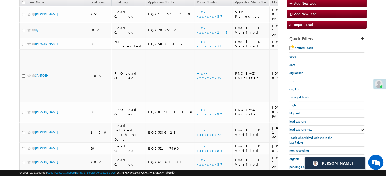
click at [298, 128] on span "lead capture new" at bounding box center [300, 130] width 23 height 4
click at [301, 130] on link "lead capture new" at bounding box center [300, 129] width 23 height 5
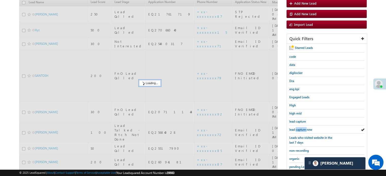
click at [301, 130] on link "lead capture new" at bounding box center [300, 129] width 23 height 5
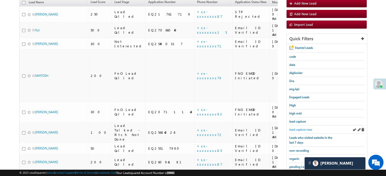
click at [300, 130] on link "lead capture new" at bounding box center [300, 129] width 23 height 5
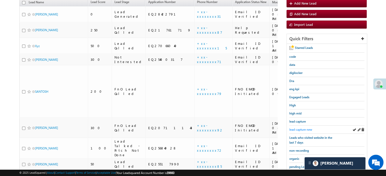
click at [306, 128] on span "lead capture new" at bounding box center [300, 130] width 23 height 4
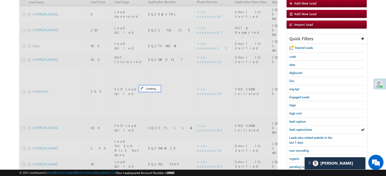
click at [306, 128] on span "lead capture new" at bounding box center [300, 130] width 23 height 4
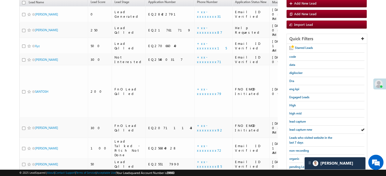
click at [306, 128] on span "lead capture new" at bounding box center [300, 130] width 23 height 4
click at [301, 129] on span "lead capture new" at bounding box center [300, 130] width 23 height 4
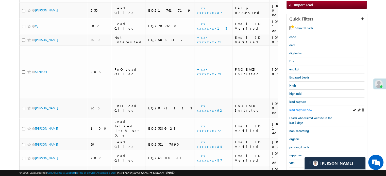
scroll to position [109, 0]
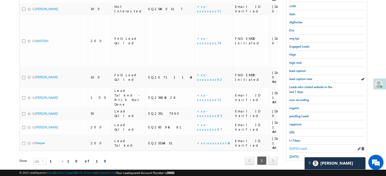
click at [295, 147] on span "Today's Leads" at bounding box center [298, 149] width 18 height 4
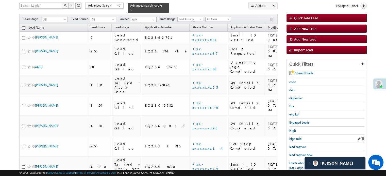
scroll to position [58, 0]
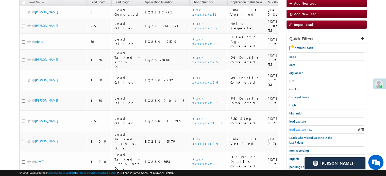
click at [298, 128] on span "lead capture new" at bounding box center [300, 130] width 23 height 4
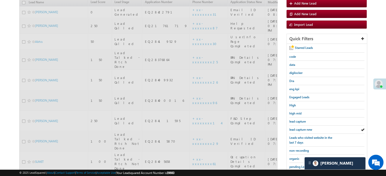
click at [298, 128] on span "lead capture new" at bounding box center [300, 130] width 23 height 4
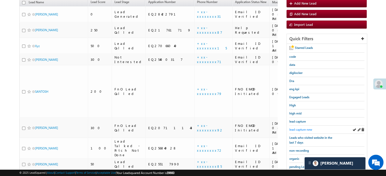
click at [302, 129] on span "lead capture new" at bounding box center [300, 130] width 23 height 4
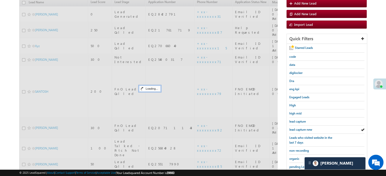
click at [302, 129] on span "lead capture new" at bounding box center [300, 130] width 23 height 4
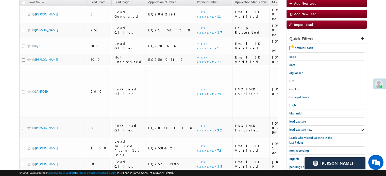
click at [302, 129] on span "lead capture new" at bounding box center [300, 130] width 23 height 4
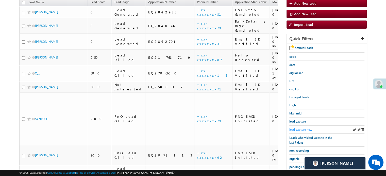
click at [304, 127] on link "lead capture new" at bounding box center [300, 129] width 23 height 5
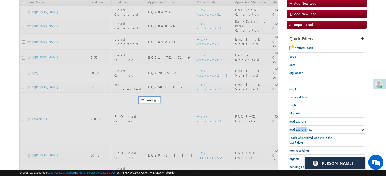
click at [304, 127] on link "lead capture new" at bounding box center [300, 129] width 23 height 5
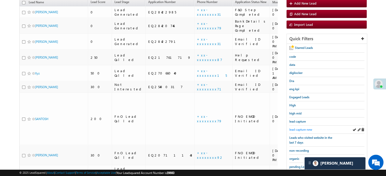
click at [304, 129] on span "lead capture new" at bounding box center [300, 130] width 23 height 4
click at [296, 128] on span "lead capture new" at bounding box center [300, 130] width 23 height 4
click at [297, 128] on span "lead capture new" at bounding box center [300, 130] width 23 height 4
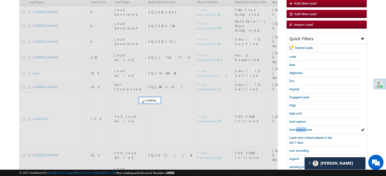
click at [297, 128] on span "lead capture new" at bounding box center [300, 130] width 23 height 4
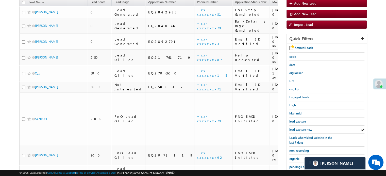
click at [297, 128] on span "lead capture new" at bounding box center [300, 130] width 23 height 4
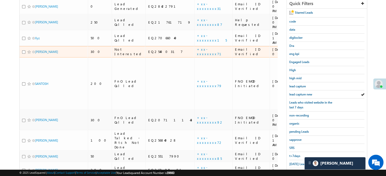
scroll to position [109, 0]
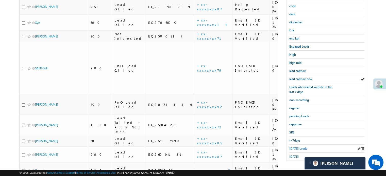
click at [300, 147] on span "Today's Leads" at bounding box center [298, 149] width 18 height 4
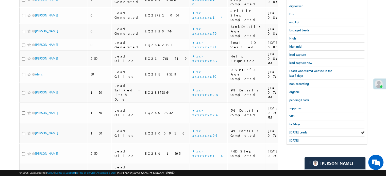
scroll to position [58, 0]
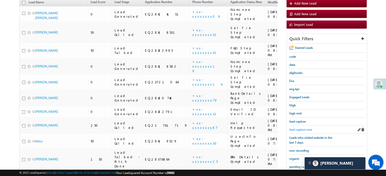
click at [290, 129] on span "lead capture new" at bounding box center [300, 130] width 23 height 4
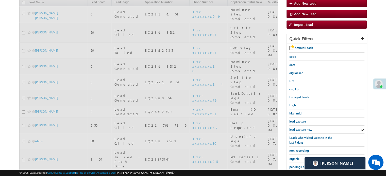
click at [293, 129] on span "lead capture new" at bounding box center [300, 130] width 23 height 4
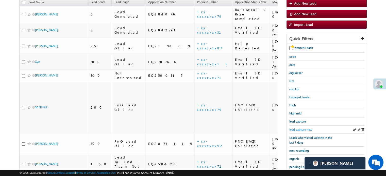
click at [300, 127] on link "lead capture new" at bounding box center [300, 129] width 23 height 5
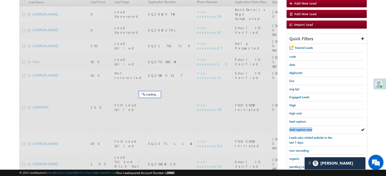
click at [300, 127] on link "lead capture new" at bounding box center [300, 129] width 23 height 5
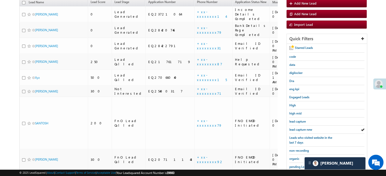
click at [300, 127] on link "lead capture new" at bounding box center [300, 129] width 23 height 5
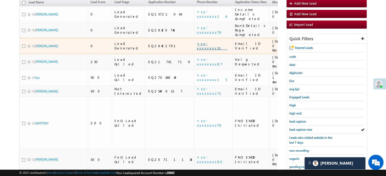
click at [197, 41] on link "+xx-xxxxxxxx31" at bounding box center [212, 45] width 30 height 9
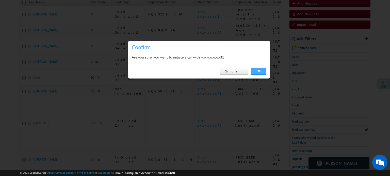
click at [254, 71] on link "OK" at bounding box center [258, 71] width 15 height 7
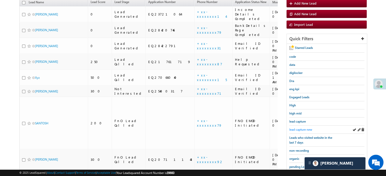
click at [301, 130] on span "lead capture new" at bounding box center [300, 130] width 23 height 4
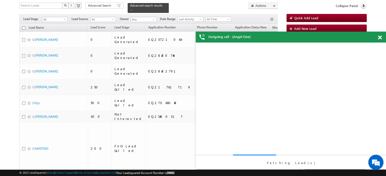
scroll to position [0, 0]
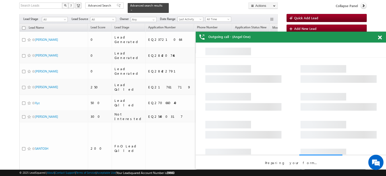
drag, startPoint x: 379, startPoint y: 37, endPoint x: 143, endPoint y: 2, distance: 238.4
click at [379, 37] on span at bounding box center [380, 38] width 4 height 4
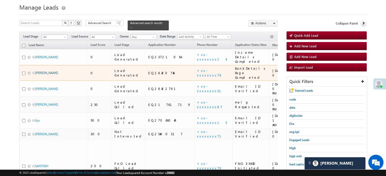
scroll to position [7, 0]
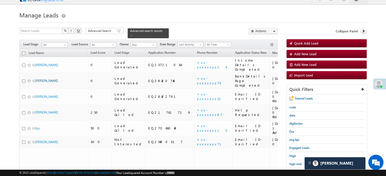
drag, startPoint x: 40, startPoint y: 45, endPoint x: 38, endPoint y: 70, distance: 24.3
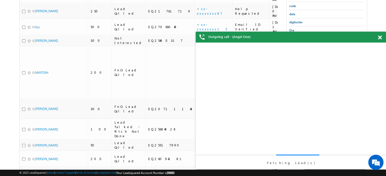
scroll to position [0, 0]
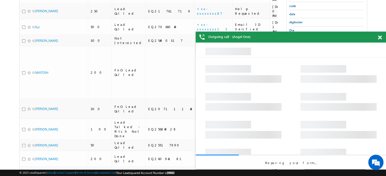
click at [382, 37] on div at bounding box center [382, 37] width 7 height 10
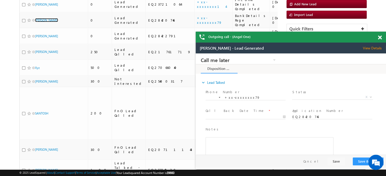
scroll to position [58, 0]
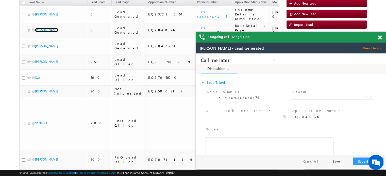
click at [380, 36] on span at bounding box center [380, 38] width 4 height 4
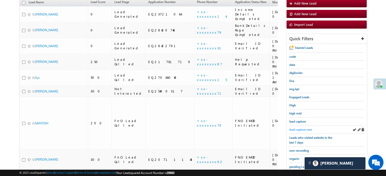
click at [300, 128] on span "lead capture new" at bounding box center [300, 130] width 23 height 4
click at [301, 129] on span "lead capture new" at bounding box center [300, 130] width 23 height 4
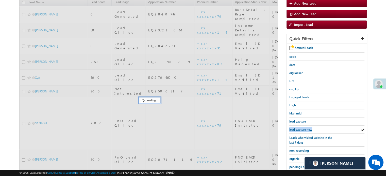
click at [301, 129] on span "lead capture new" at bounding box center [300, 130] width 23 height 4
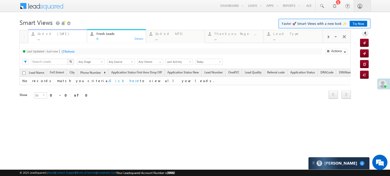
click at [47, 34] on div "Coded Today" at bounding box center [61, 34] width 46 height 4
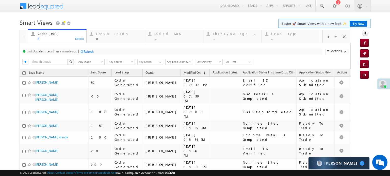
click at [83, 52] on div at bounding box center [82, 52] width 4 height 4
click at [110, 35] on div "Fresh Leads" at bounding box center [119, 34] width 46 height 4
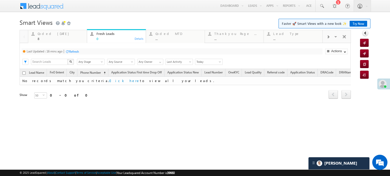
click at [69, 52] on div at bounding box center [67, 52] width 4 height 4
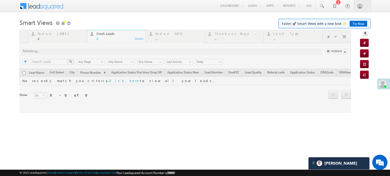
click at [69, 52] on div at bounding box center [185, 71] width 331 height 83
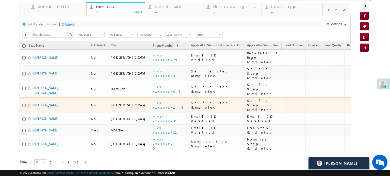
scroll to position [27, 0]
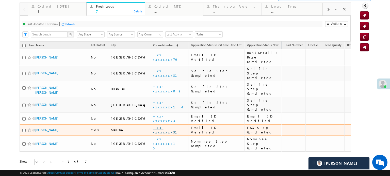
click at [153, 126] on link "+xx-xxxxxxxx31" at bounding box center [168, 130] width 30 height 9
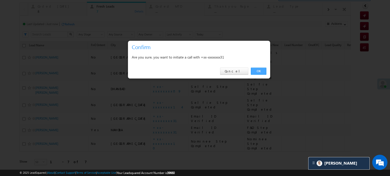
click at [261, 70] on link "OK" at bounding box center [258, 71] width 15 height 7
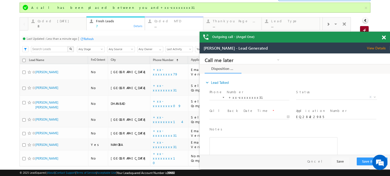
scroll to position [0, 0]
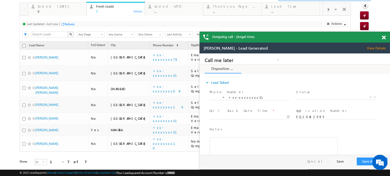
click at [383, 38] on span at bounding box center [384, 38] width 4 height 4
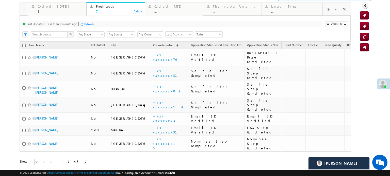
click at [91, 24] on div "Refresh" at bounding box center [89, 24] width 10 height 4
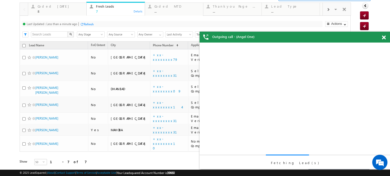
click at [88, 25] on div "Refresh" at bounding box center [89, 24] width 10 height 4
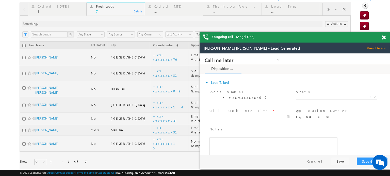
click at [382, 39] on span at bounding box center [384, 38] width 4 height 4
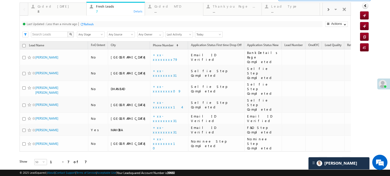
click at [88, 25] on div "Refresh" at bounding box center [89, 24] width 10 height 4
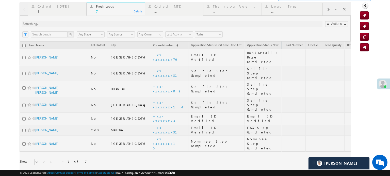
click at [88, 25] on div at bounding box center [185, 91] width 331 height 177
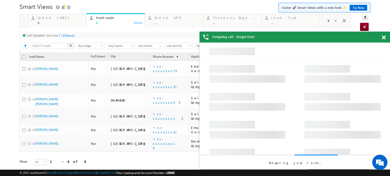
drag, startPoint x: 383, startPoint y: 39, endPoint x: 235, endPoint y: 46, distance: 148.1
click at [383, 39] on span at bounding box center [384, 38] width 4 height 4
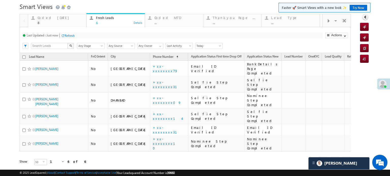
click at [66, 34] on div "Refresh" at bounding box center [70, 36] width 10 height 4
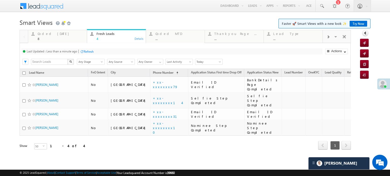
click at [92, 50] on div "Refresh" at bounding box center [89, 52] width 10 height 4
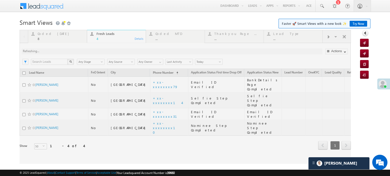
click at [92, 49] on div at bounding box center [185, 97] width 331 height 134
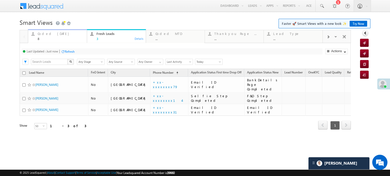
click at [59, 37] on div "Coded Today 8" at bounding box center [61, 36] width 46 height 10
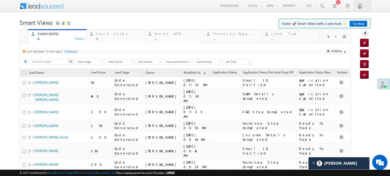
click at [71, 52] on div "Refresh" at bounding box center [72, 52] width 10 height 4
click at [88, 51] on div "Refresh" at bounding box center [89, 52] width 10 height 4
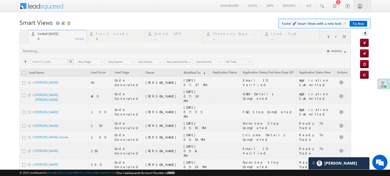
click at [88, 51] on div at bounding box center [185, 122] width 331 height 185
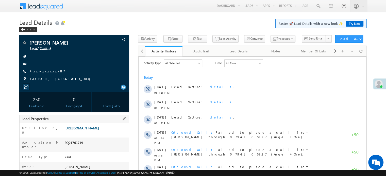
click at [99, 127] on link "https://angelbroking1-pk3em7sa.customui-test.leadsquared.com?leadId=e26e7e9d-7c…" at bounding box center [81, 128] width 35 height 4
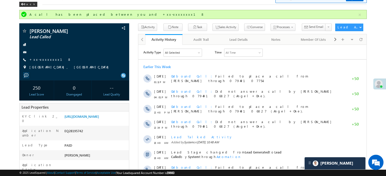
scroll to position [2502, 0]
